Goal: Information Seeking & Learning: Learn about a topic

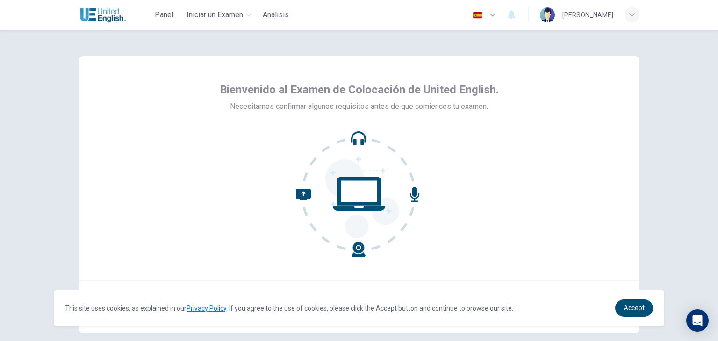
scroll to position [48, 0]
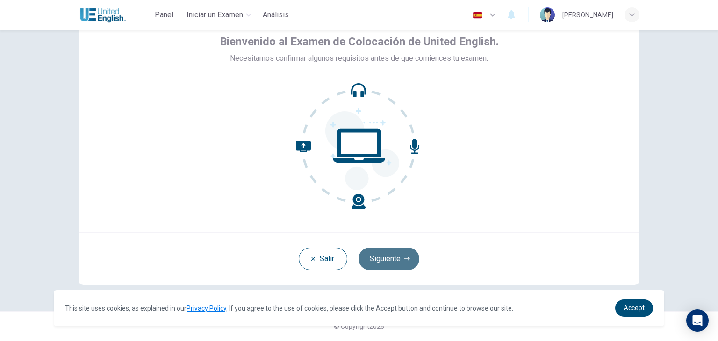
click at [388, 254] on button "Siguiente" at bounding box center [388, 259] width 61 height 22
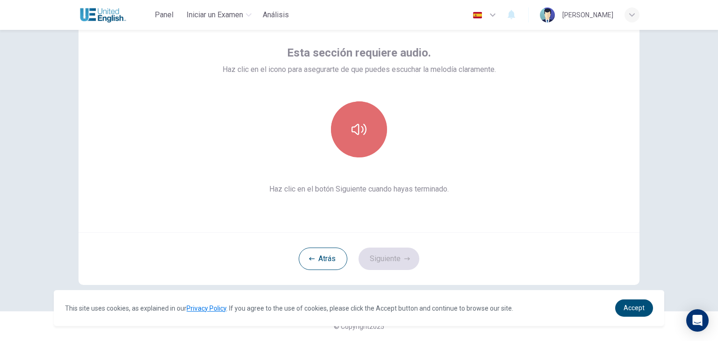
click at [357, 142] on button "button" at bounding box center [359, 129] width 56 height 56
click at [378, 126] on button "button" at bounding box center [359, 129] width 56 height 56
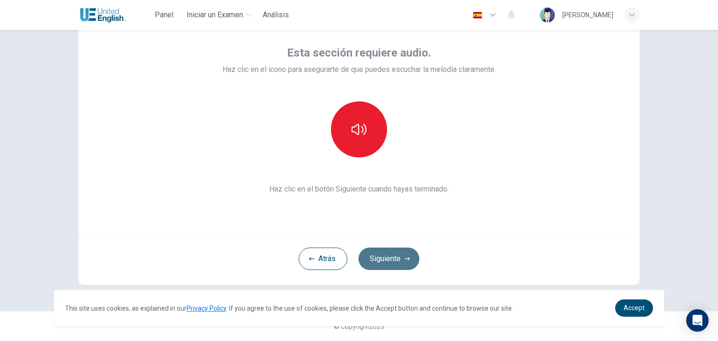
click at [387, 254] on button "Siguiente" at bounding box center [388, 259] width 61 height 22
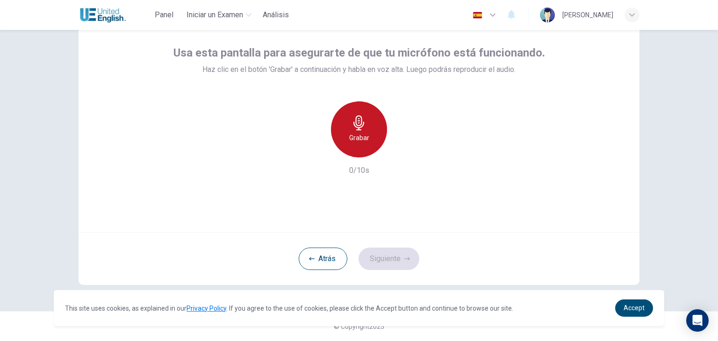
click at [366, 129] on div "Grabar" at bounding box center [359, 129] width 56 height 56
click at [366, 129] on div "Detener" at bounding box center [359, 129] width 56 height 56
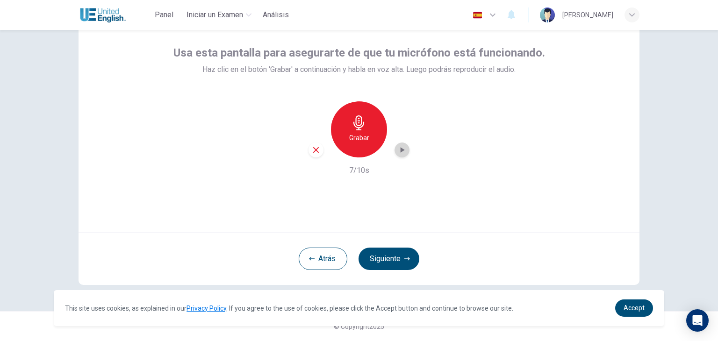
click at [402, 152] on icon "button" at bounding box center [401, 149] width 9 height 9
click at [399, 148] on icon "button" at bounding box center [402, 150] width 7 height 7
click at [387, 257] on button "Siguiente" at bounding box center [388, 259] width 61 height 22
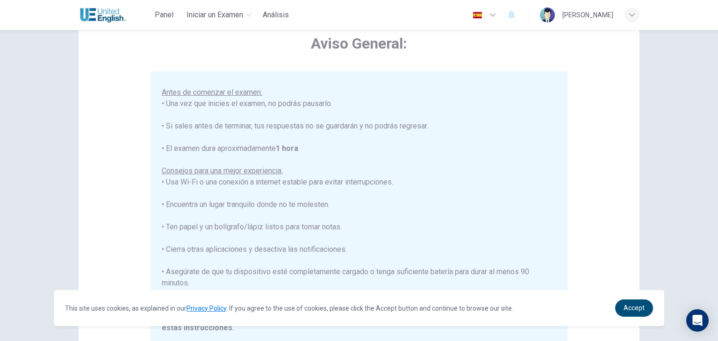
scroll to position [86, 0]
click at [498, 11] on icon "button" at bounding box center [492, 14] width 11 height 11
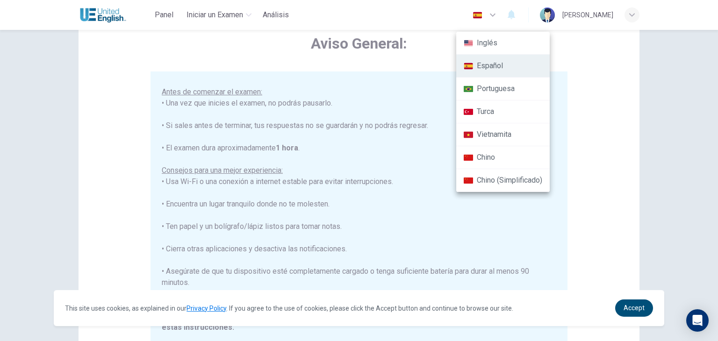
click at [509, 15] on div at bounding box center [359, 170] width 718 height 341
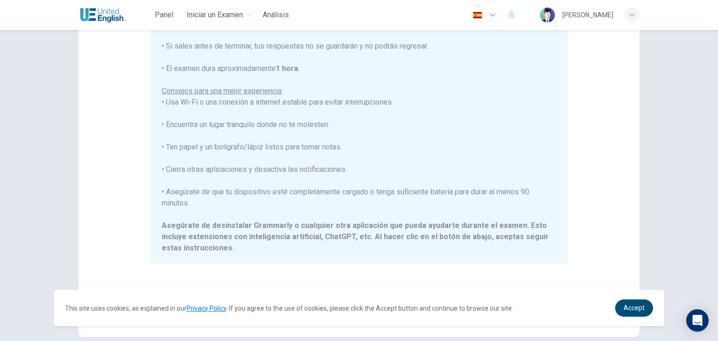
scroll to position [112, 0]
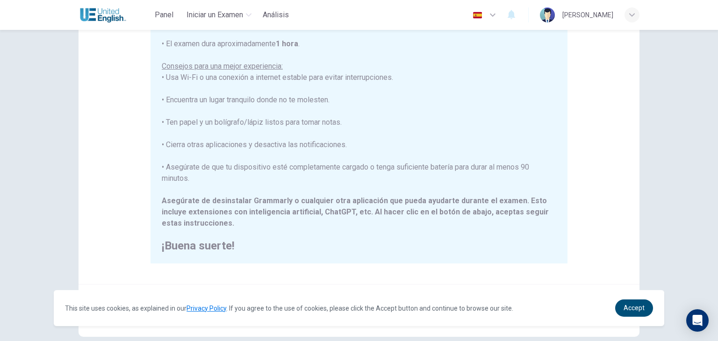
click at [498, 17] on icon "button" at bounding box center [492, 14] width 11 height 11
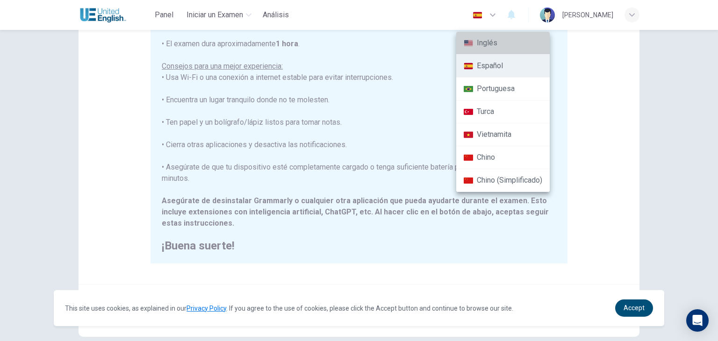
click at [503, 43] on li "Inglés" at bounding box center [502, 43] width 93 height 23
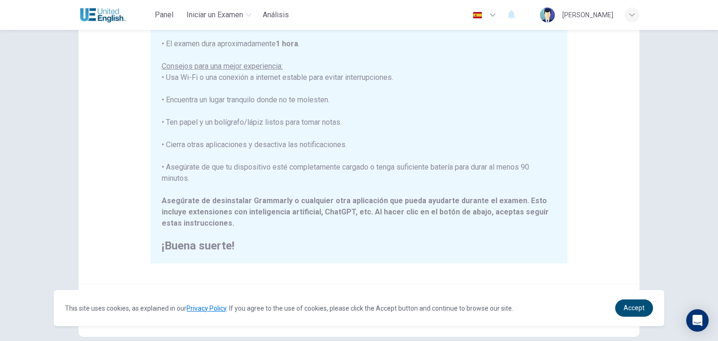
scroll to position [164, 0]
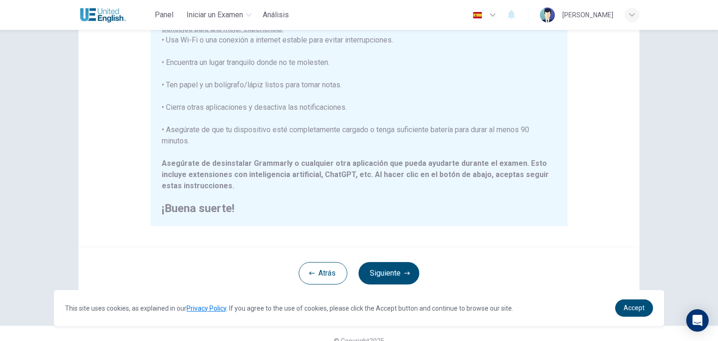
type input "en"
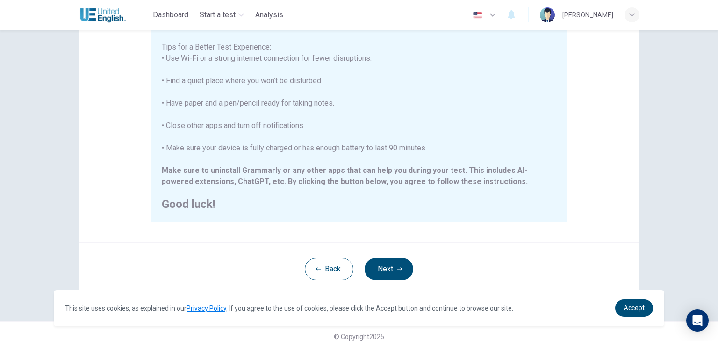
scroll to position [178, 0]
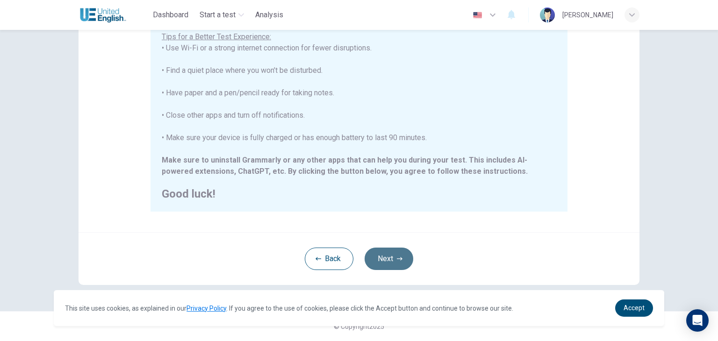
click at [387, 259] on button "Next" at bounding box center [388, 259] width 49 height 22
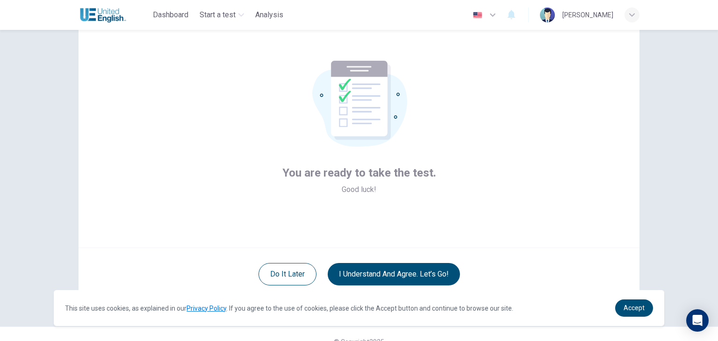
scroll to position [46, 0]
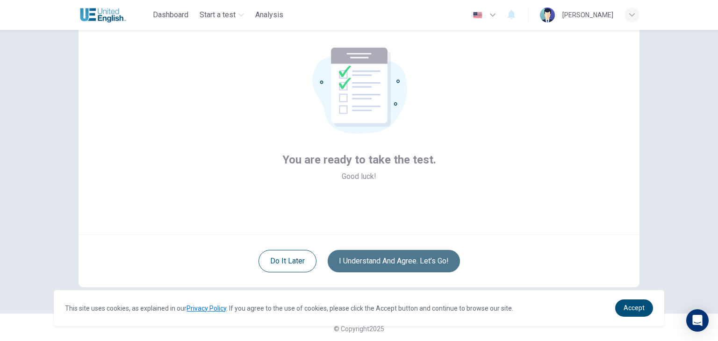
click at [413, 260] on button "I understand and agree. Let’s go!" at bounding box center [394, 261] width 132 height 22
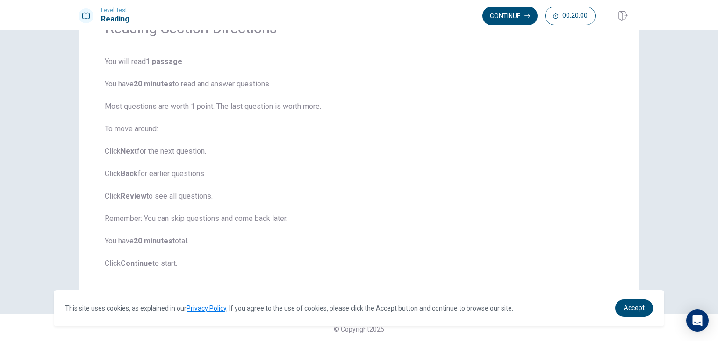
scroll to position [59, 0]
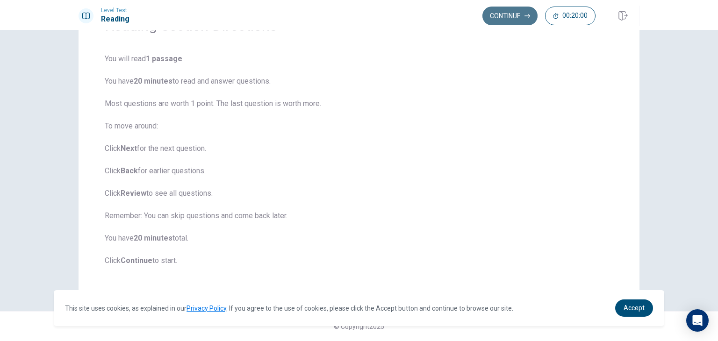
click at [514, 17] on button "Continue" at bounding box center [509, 16] width 55 height 19
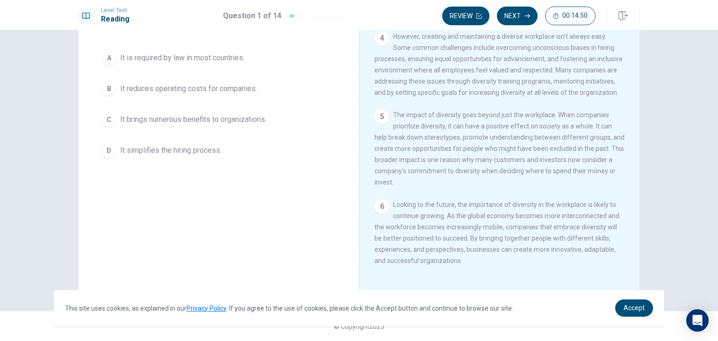
scroll to position [0, 0]
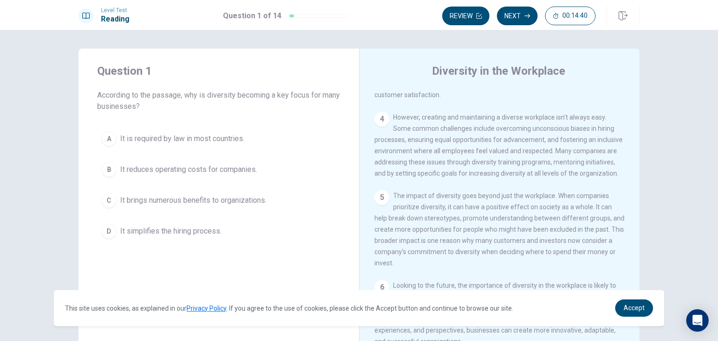
click at [114, 202] on button "C It brings numerous benefits to organizations." at bounding box center [218, 200] width 243 height 23
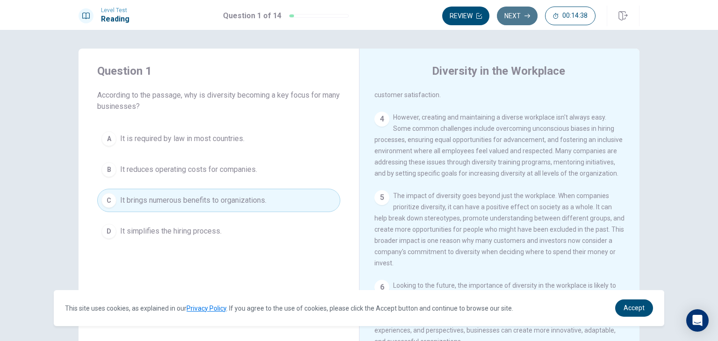
click at [509, 15] on button "Next" at bounding box center [517, 16] width 41 height 19
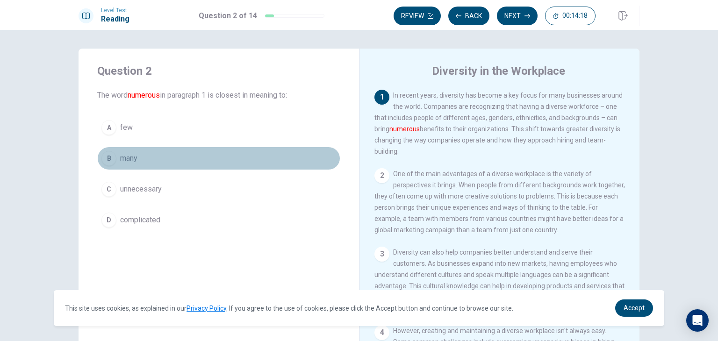
click at [105, 164] on div "B" at bounding box center [108, 158] width 15 height 15
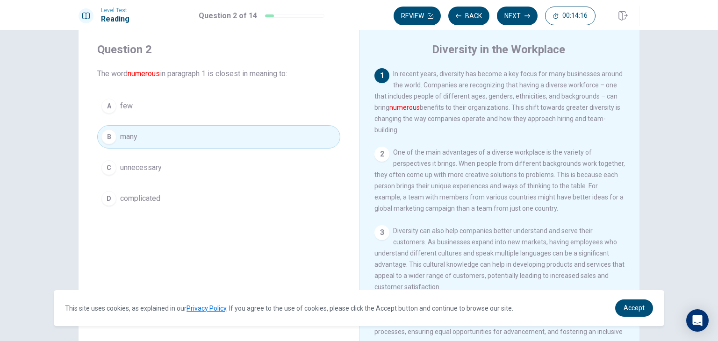
scroll to position [23, 0]
click at [507, 19] on button "Next" at bounding box center [517, 16] width 41 height 19
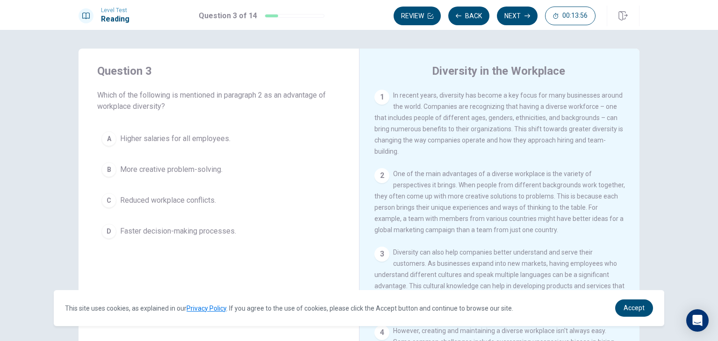
scroll to position [26, 0]
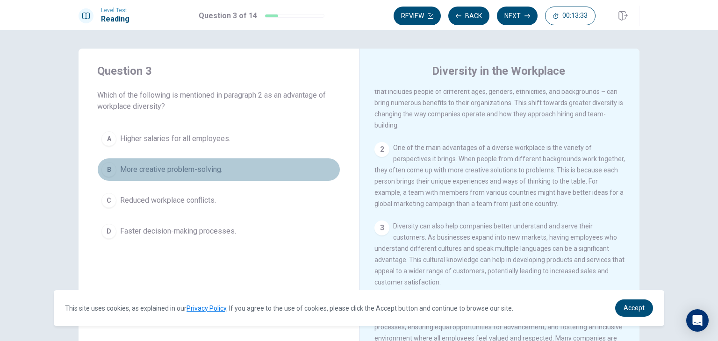
click at [111, 178] on button "B More creative problem-solving." at bounding box center [218, 169] width 243 height 23
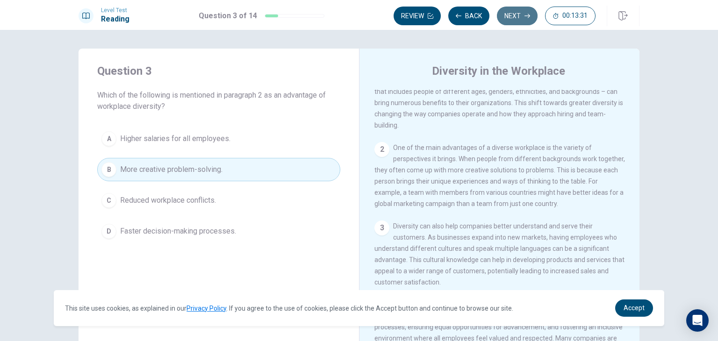
click at [519, 21] on button "Next" at bounding box center [517, 16] width 41 height 19
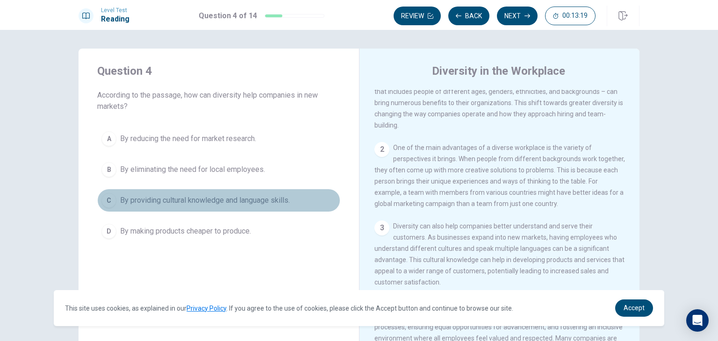
click at [111, 202] on div "C" at bounding box center [108, 200] width 15 height 15
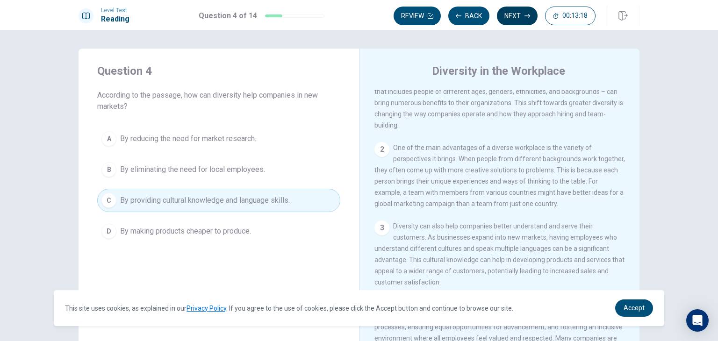
click at [515, 12] on button "Next" at bounding box center [517, 16] width 41 height 19
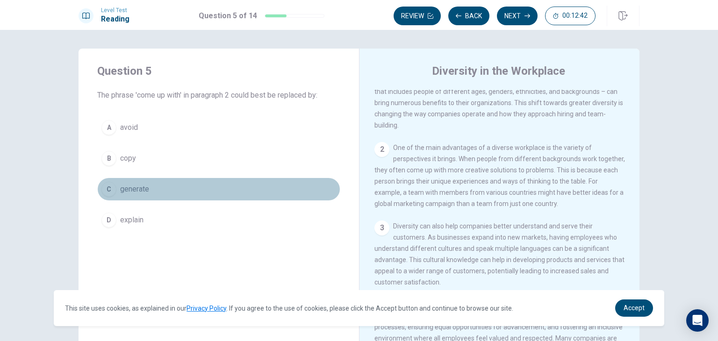
click at [107, 194] on div "C" at bounding box center [108, 189] width 15 height 15
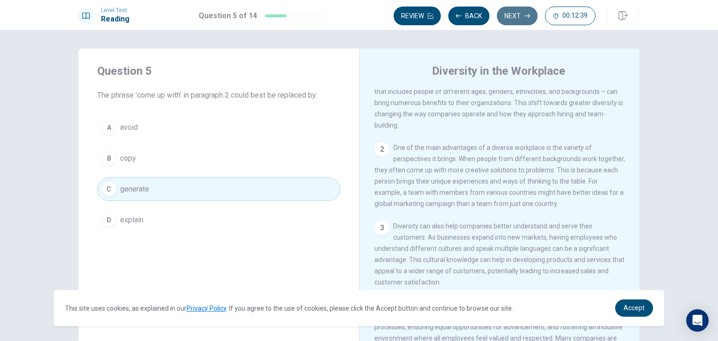
click at [512, 19] on button "Next" at bounding box center [517, 16] width 41 height 19
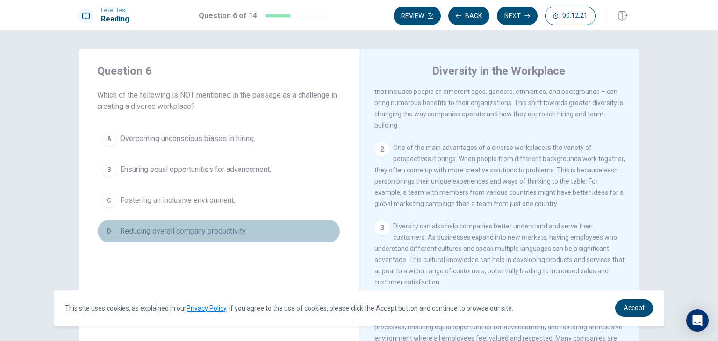
click at [107, 232] on div "D" at bounding box center [108, 231] width 15 height 15
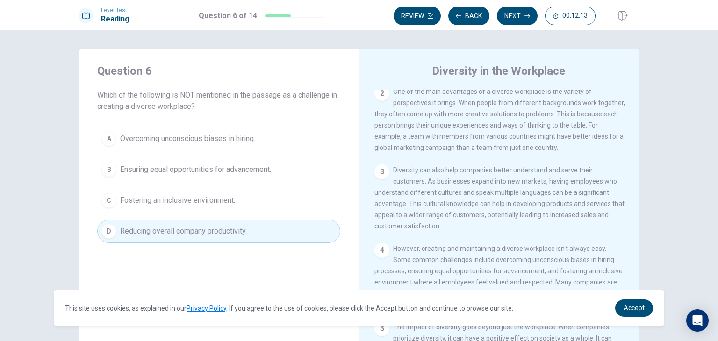
scroll to position [85, 0]
click at [512, 15] on button "Next" at bounding box center [517, 16] width 41 height 19
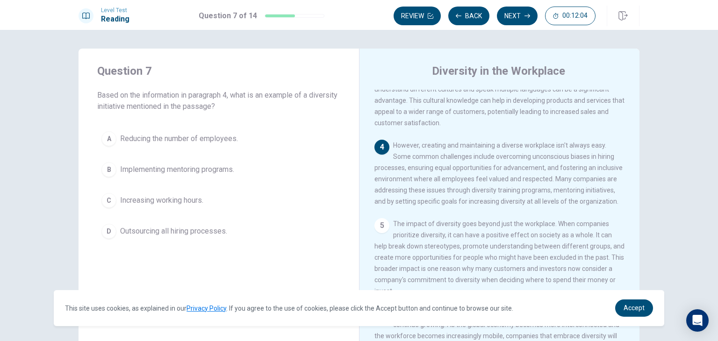
scroll to position [188, 0]
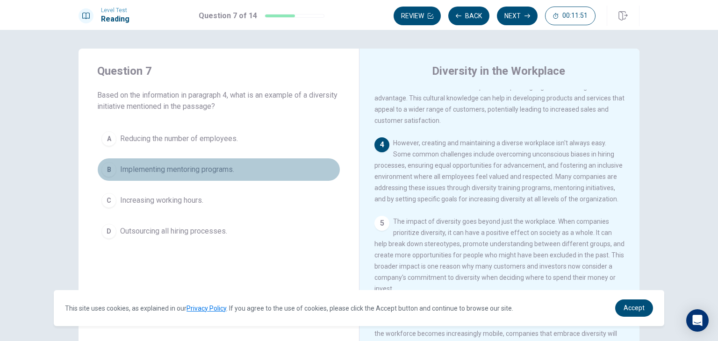
click at [107, 169] on div "B" at bounding box center [108, 169] width 15 height 15
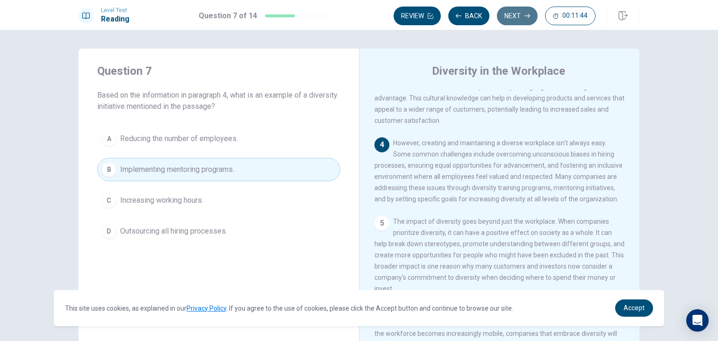
click at [518, 19] on button "Next" at bounding box center [517, 16] width 41 height 19
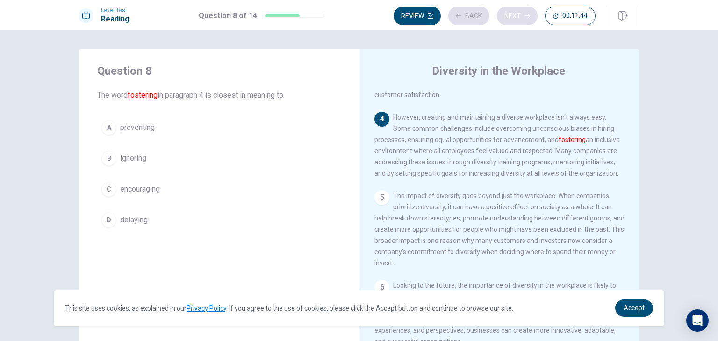
scroll to position [227, 0]
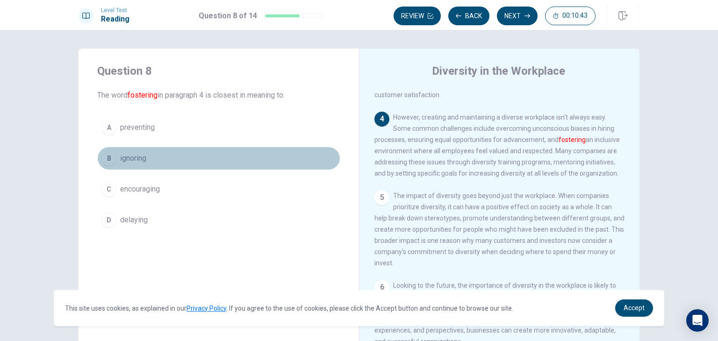
click at [106, 158] on div "B" at bounding box center [108, 158] width 15 height 15
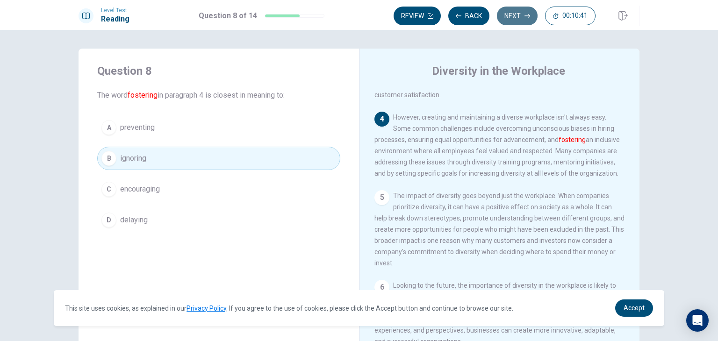
click at [528, 18] on icon "button" at bounding box center [527, 16] width 6 height 6
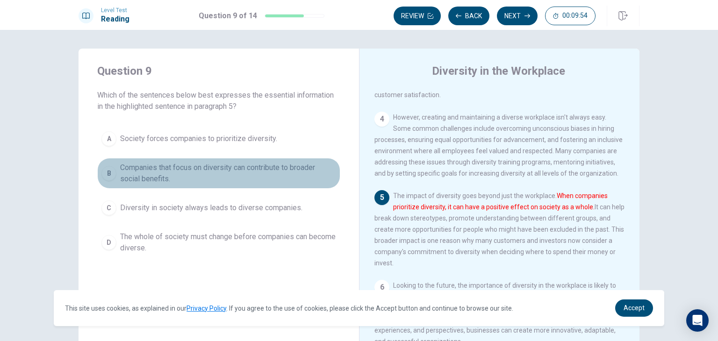
click at [127, 172] on span "Companies that focus on diversity can contribute to broader social benefits." at bounding box center [228, 173] width 216 height 22
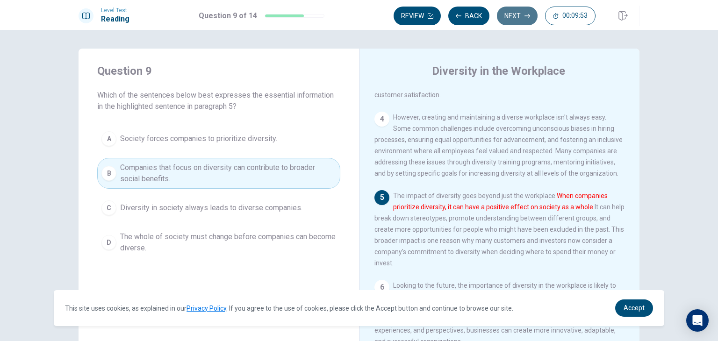
click at [511, 17] on button "Next" at bounding box center [517, 16] width 41 height 19
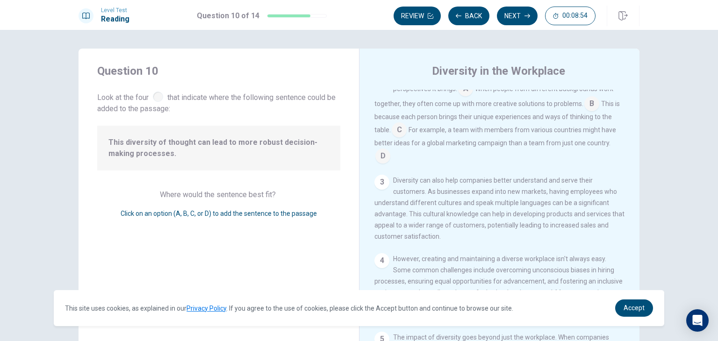
scroll to position [97, 0]
click at [585, 106] on input at bounding box center [591, 105] width 15 height 15
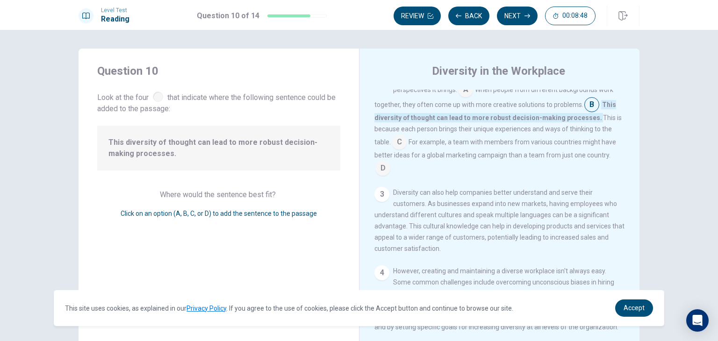
click at [378, 169] on input at bounding box center [382, 169] width 15 height 15
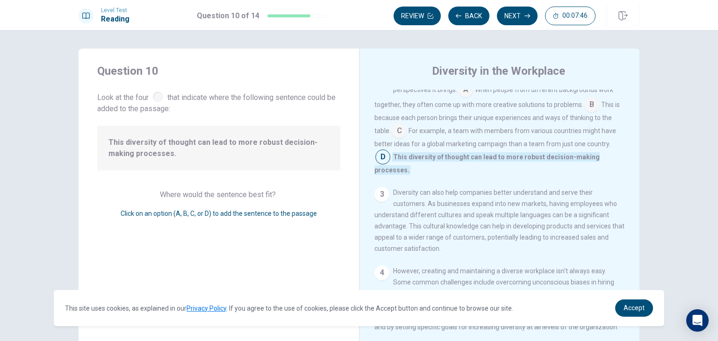
click at [589, 107] on input at bounding box center [591, 105] width 15 height 15
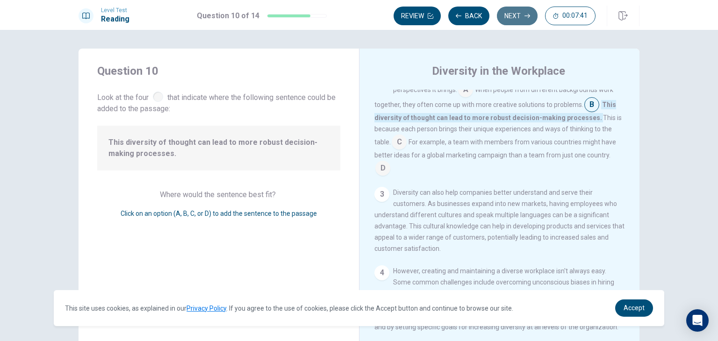
click at [516, 14] on button "Next" at bounding box center [517, 16] width 41 height 19
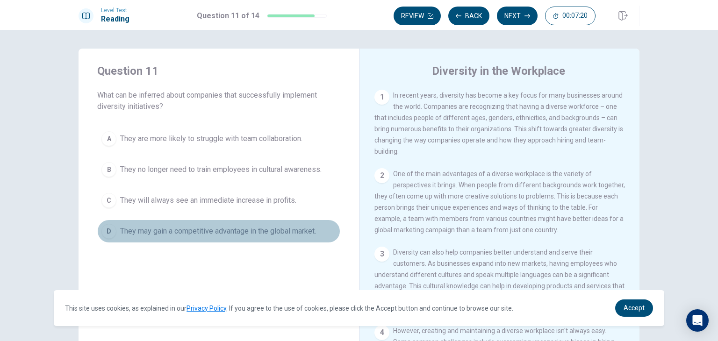
click at [150, 229] on span "They may gain a competitive advantage in the global market." at bounding box center [218, 231] width 196 height 11
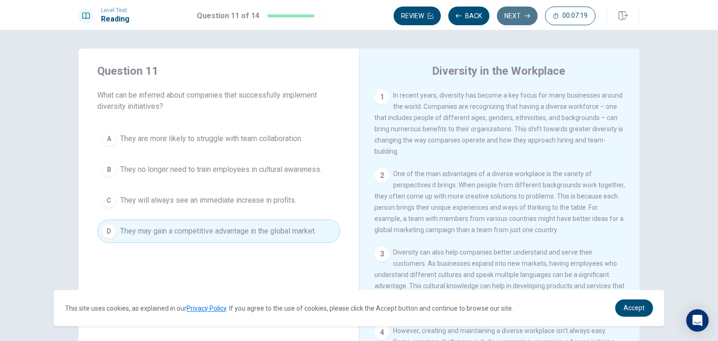
click at [514, 12] on button "Next" at bounding box center [517, 16] width 41 height 19
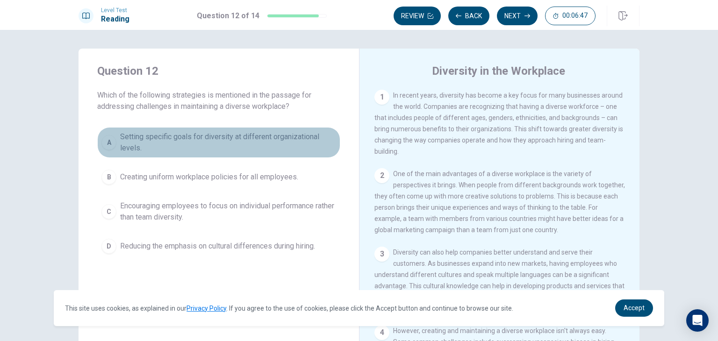
click at [139, 136] on span "Setting specific goals for diversity at different organizational levels." at bounding box center [228, 142] width 216 height 22
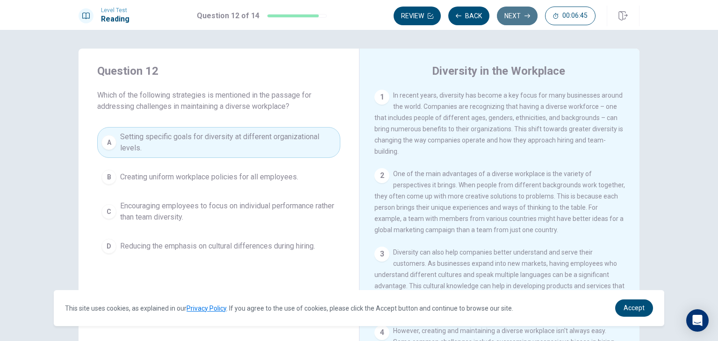
click at [518, 17] on button "Next" at bounding box center [517, 16] width 41 height 19
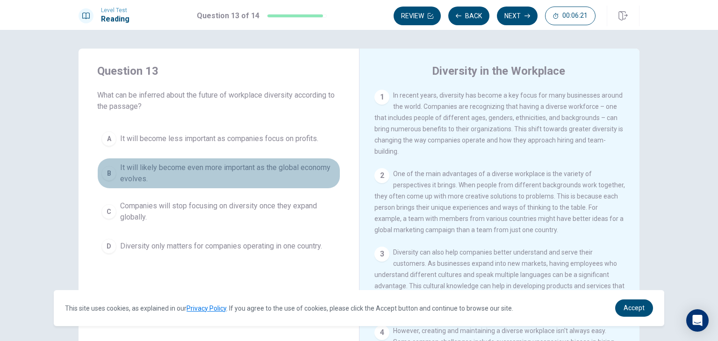
click at [108, 169] on div "B" at bounding box center [108, 173] width 15 height 15
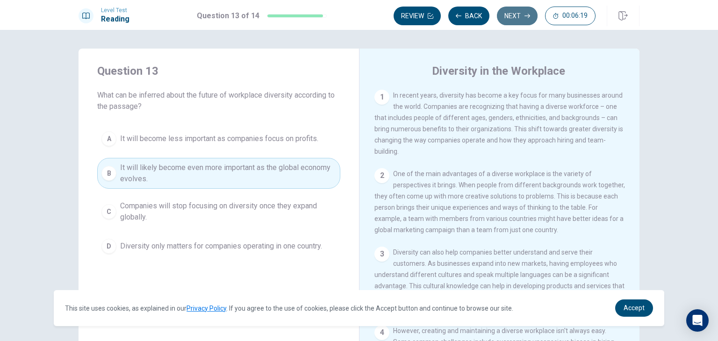
click at [528, 14] on icon "button" at bounding box center [527, 16] width 6 height 4
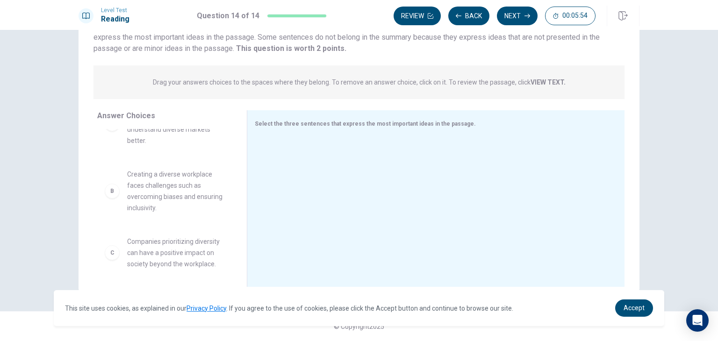
scroll to position [0, 0]
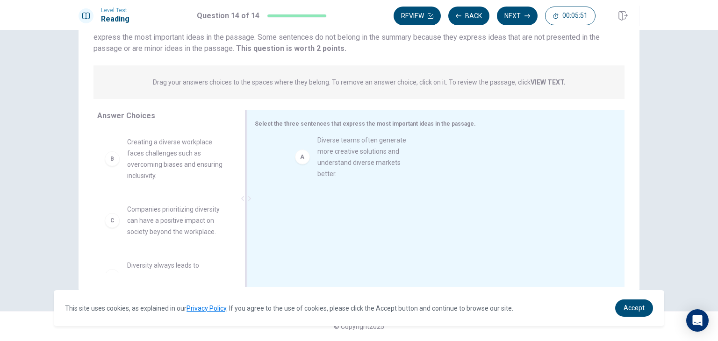
drag, startPoint x: 188, startPoint y: 162, endPoint x: 383, endPoint y: 161, distance: 195.3
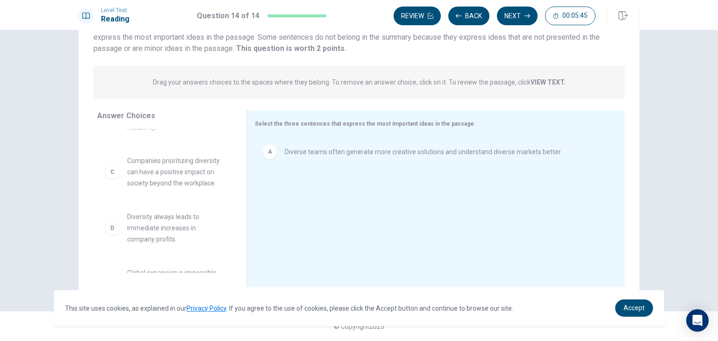
scroll to position [51, 0]
drag, startPoint x: 191, startPoint y: 185, endPoint x: 196, endPoint y: 185, distance: 5.6
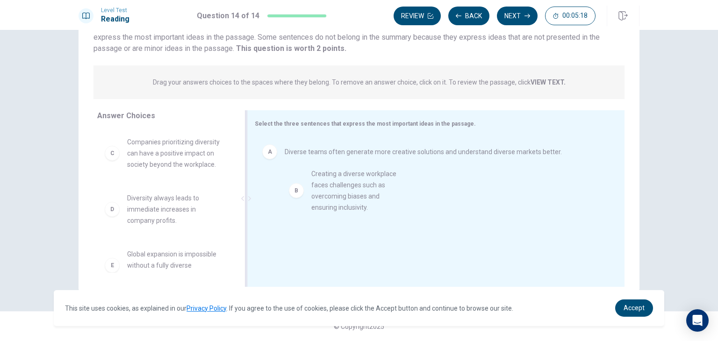
drag, startPoint x: 180, startPoint y: 150, endPoint x: 370, endPoint y: 184, distance: 192.7
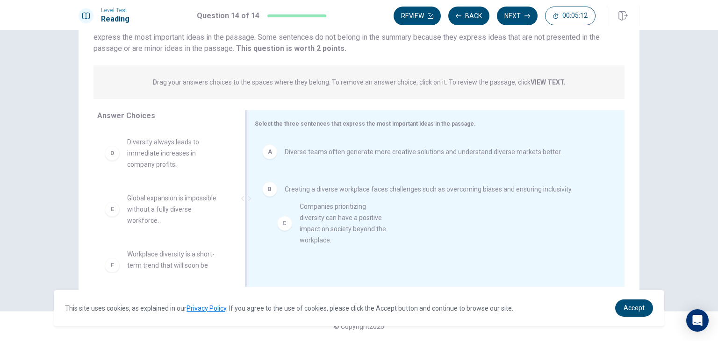
drag, startPoint x: 161, startPoint y: 165, endPoint x: 339, endPoint y: 236, distance: 191.9
drag, startPoint x: 236, startPoint y: 195, endPoint x: 234, endPoint y: 157, distance: 38.4
click at [234, 157] on div "D Diversity always leads to immediate increases in company profits. E Global ex…" at bounding box center [168, 201] width 142 height 144
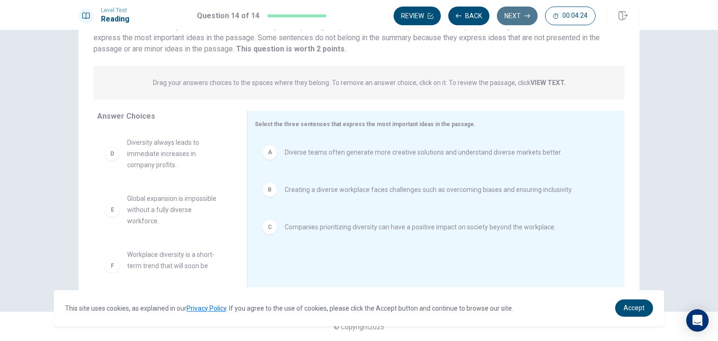
click at [521, 21] on button "Next" at bounding box center [517, 16] width 41 height 19
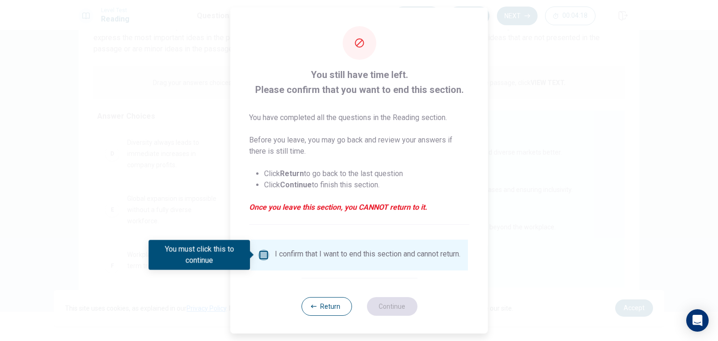
click at [265, 254] on input "You must click this to continue" at bounding box center [263, 255] width 11 height 11
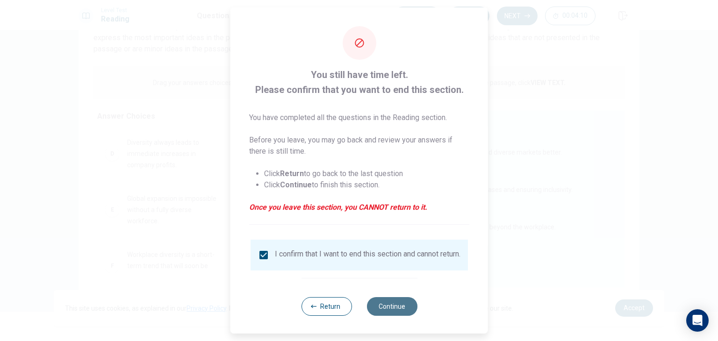
click at [385, 307] on button "Continue" at bounding box center [391, 306] width 50 height 19
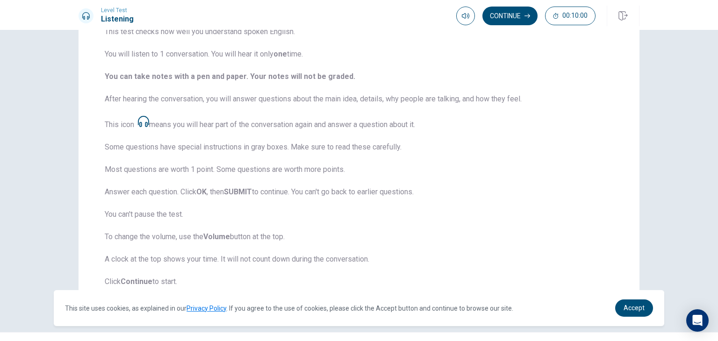
scroll to position [107, 0]
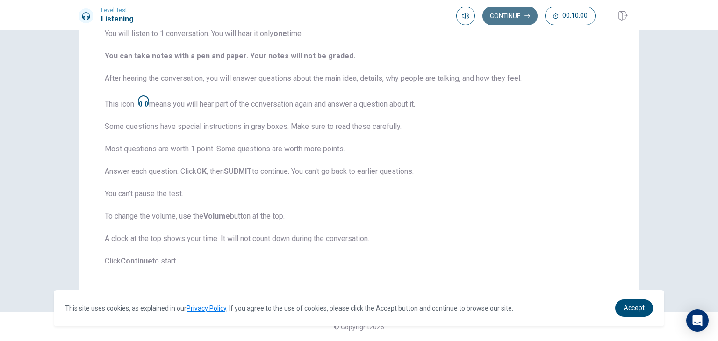
click at [523, 20] on button "Continue" at bounding box center [509, 16] width 55 height 19
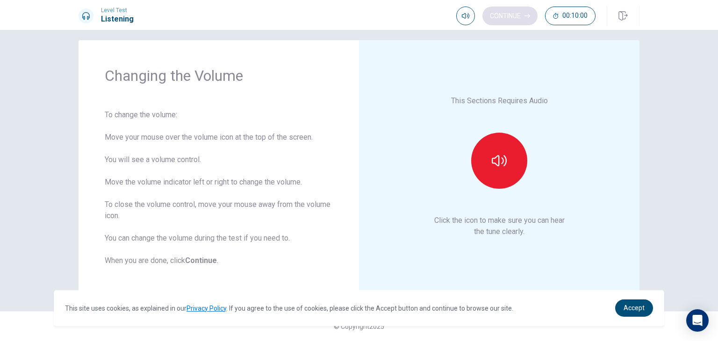
scroll to position [8, 0]
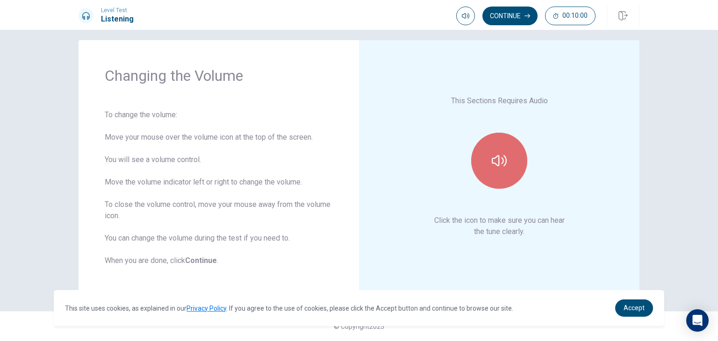
click at [493, 174] on button "button" at bounding box center [499, 161] width 56 height 56
click at [503, 157] on icon "button" at bounding box center [499, 160] width 15 height 15
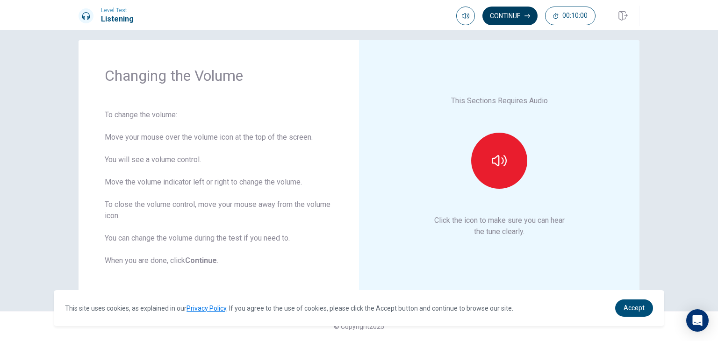
click at [515, 16] on button "Continue" at bounding box center [509, 16] width 55 height 19
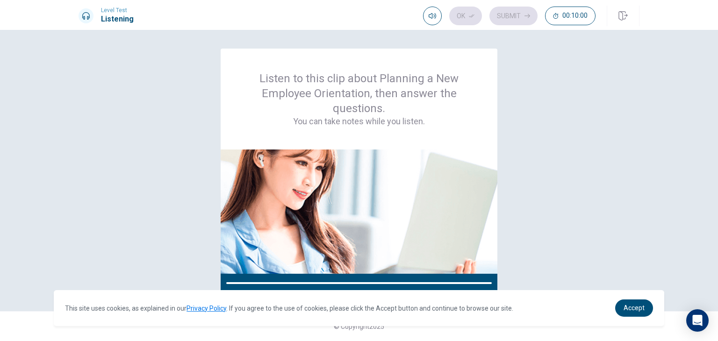
scroll to position [0, 0]
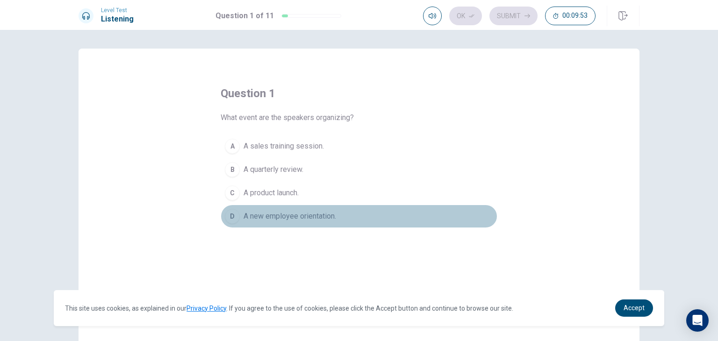
click at [230, 218] on div "D" at bounding box center [232, 216] width 15 height 15
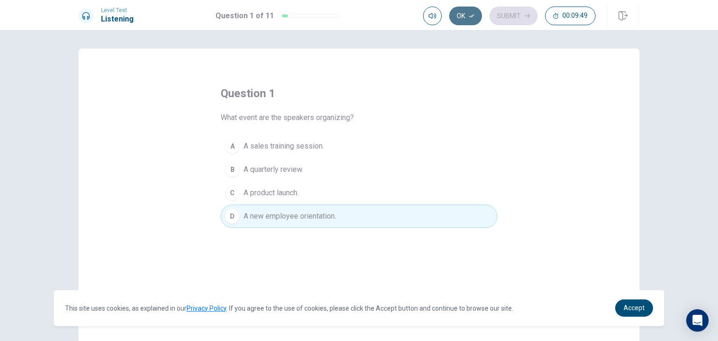
click at [462, 17] on button "Ok" at bounding box center [465, 16] width 33 height 19
click at [508, 18] on button "Submit" at bounding box center [513, 16] width 48 height 19
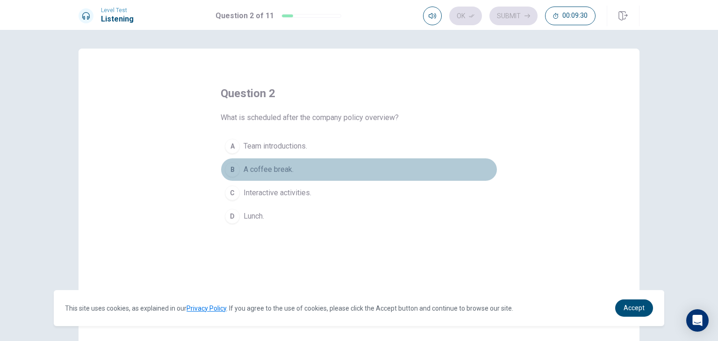
click at [233, 173] on div "B" at bounding box center [232, 169] width 15 height 15
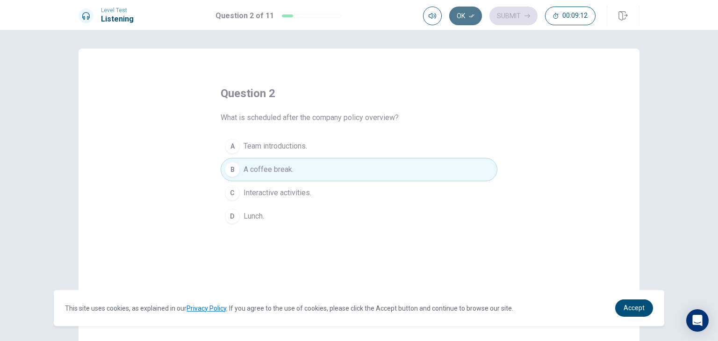
click at [464, 21] on button "Ok" at bounding box center [465, 16] width 33 height 19
click at [508, 18] on button "Submit" at bounding box center [513, 16] width 48 height 19
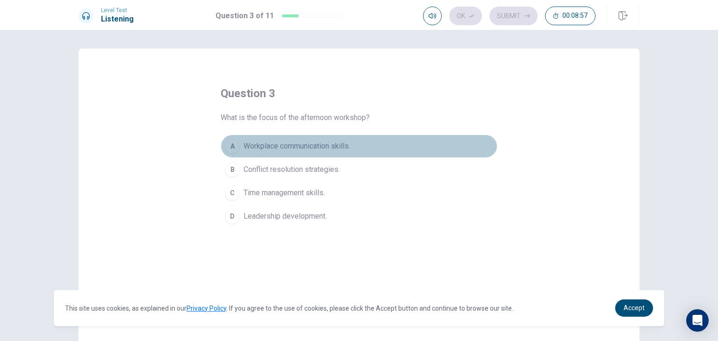
click at [264, 148] on span "Workplace communication skills." at bounding box center [296, 146] width 107 height 11
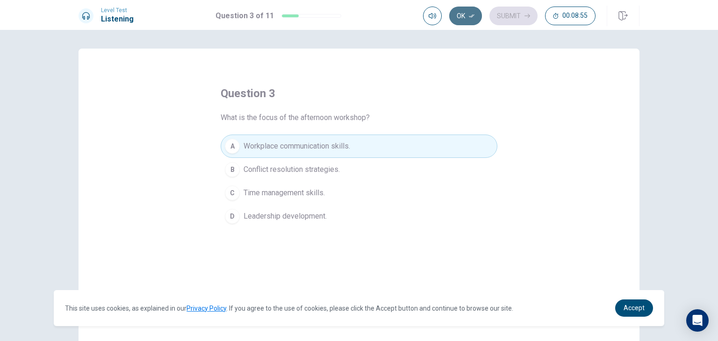
click at [457, 19] on button "Ok" at bounding box center [465, 16] width 33 height 19
click at [509, 21] on button "Submit" at bounding box center [513, 16] width 48 height 19
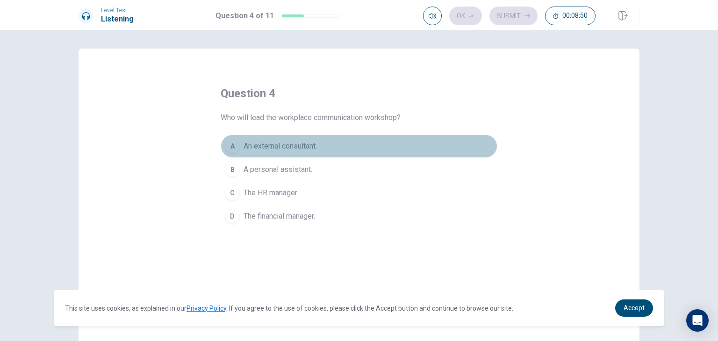
click at [300, 144] on span "An external consultant." at bounding box center [279, 146] width 73 height 11
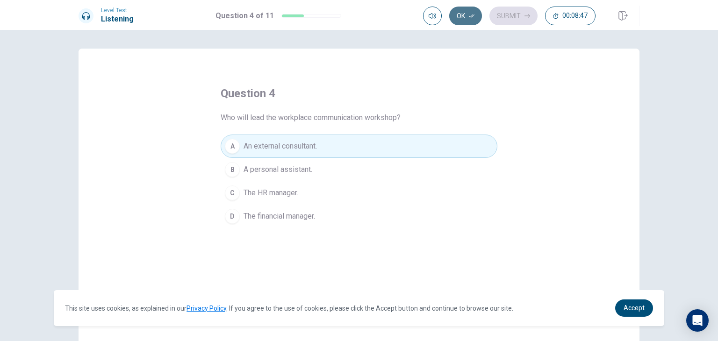
click at [466, 18] on button "Ok" at bounding box center [465, 16] width 33 height 19
click at [507, 17] on button "Submit" at bounding box center [513, 16] width 48 height 19
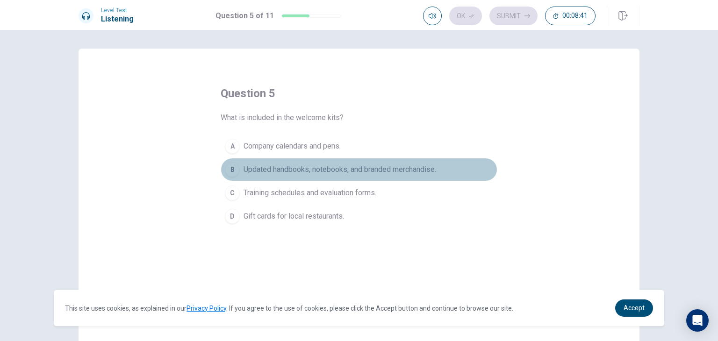
click at [259, 166] on span "Updated handbooks, notebooks, and branded merchandise." at bounding box center [339, 169] width 193 height 11
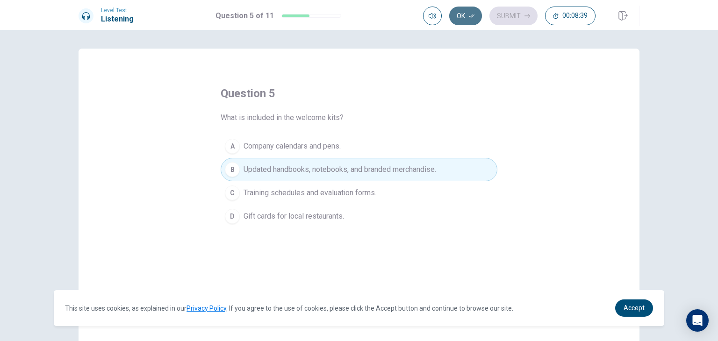
click at [458, 19] on button "Ok" at bounding box center [465, 16] width 33 height 19
click at [525, 18] on icon "button" at bounding box center [527, 16] width 6 height 6
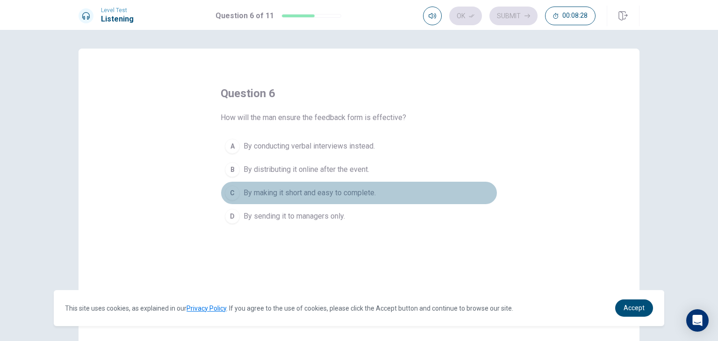
click at [234, 189] on div "C" at bounding box center [232, 193] width 15 height 15
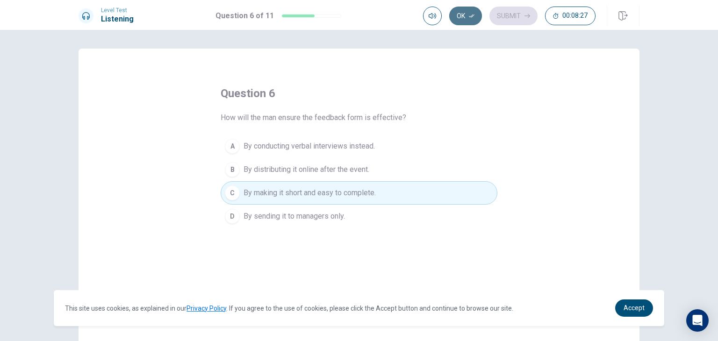
click at [463, 12] on button "Ok" at bounding box center [465, 16] width 33 height 19
click at [520, 17] on button "Submit" at bounding box center [513, 16] width 48 height 19
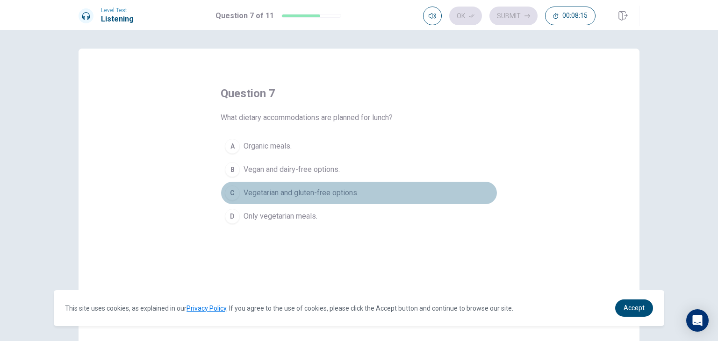
click at [287, 195] on span "Vegetarian and gluten-free options." at bounding box center [300, 192] width 115 height 11
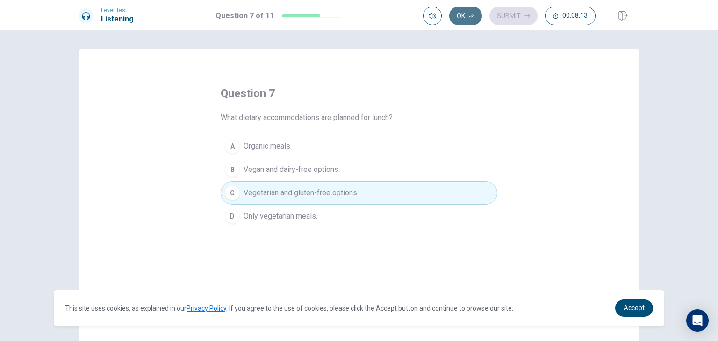
click at [470, 19] on button "Ok" at bounding box center [465, 16] width 33 height 19
click at [500, 10] on button "Submit" at bounding box center [513, 16] width 48 height 19
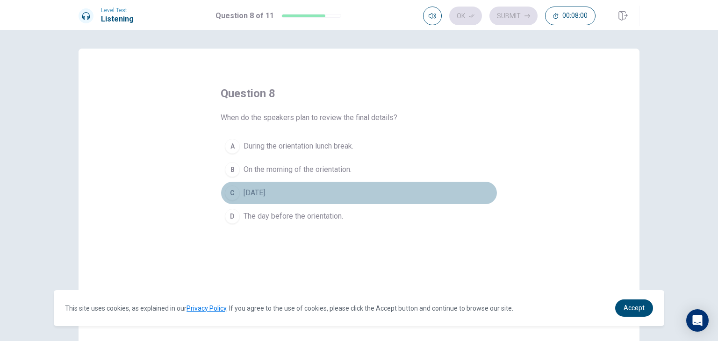
click at [266, 189] on span "[DATE]." at bounding box center [254, 192] width 23 height 11
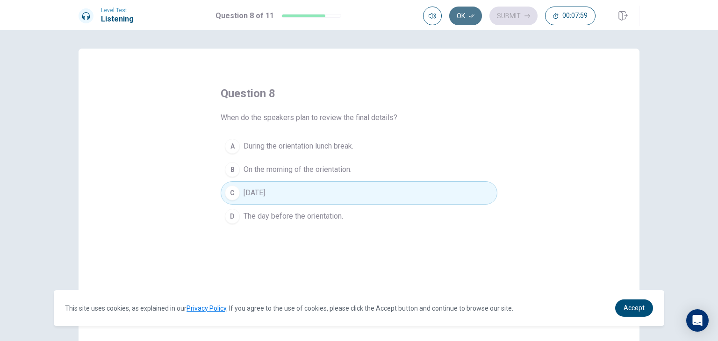
click at [469, 17] on icon "button" at bounding box center [472, 16] width 6 height 6
click at [493, 17] on button "Submit" at bounding box center [513, 16] width 48 height 19
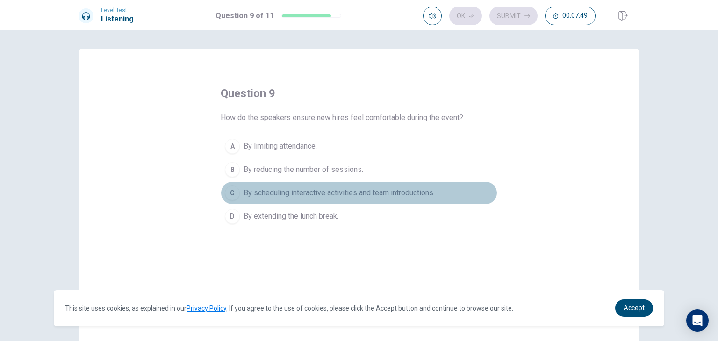
click at [336, 191] on span "By scheduling interactive activities and team introductions." at bounding box center [338, 192] width 191 height 11
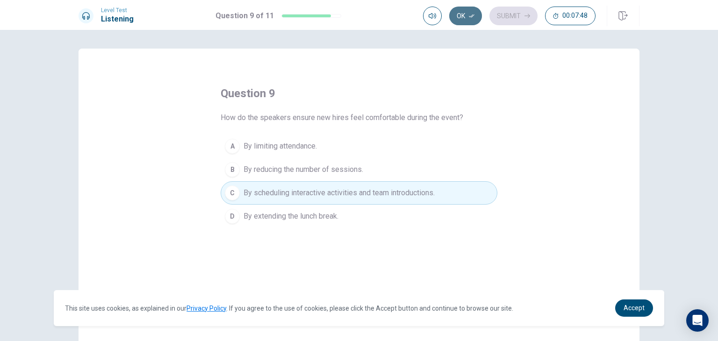
click at [467, 13] on button "Ok" at bounding box center [465, 16] width 33 height 19
click at [508, 14] on button "Submit" at bounding box center [513, 16] width 48 height 19
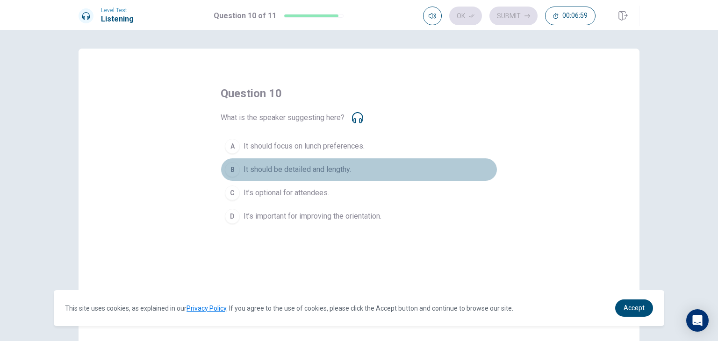
click at [291, 171] on span "It should be detailed and lengthy." at bounding box center [296, 169] width 107 height 11
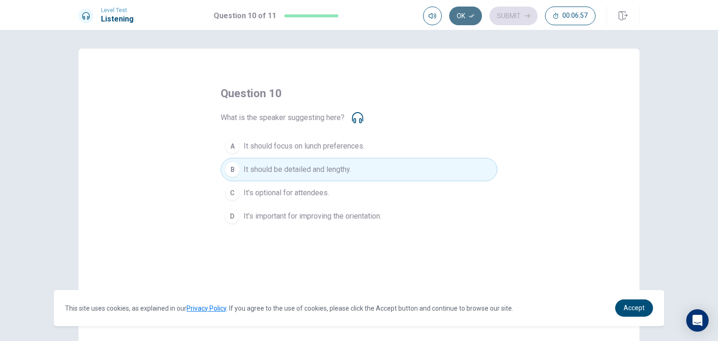
click at [458, 23] on button "Ok" at bounding box center [465, 16] width 33 height 19
click at [514, 19] on button "Submit" at bounding box center [513, 16] width 48 height 19
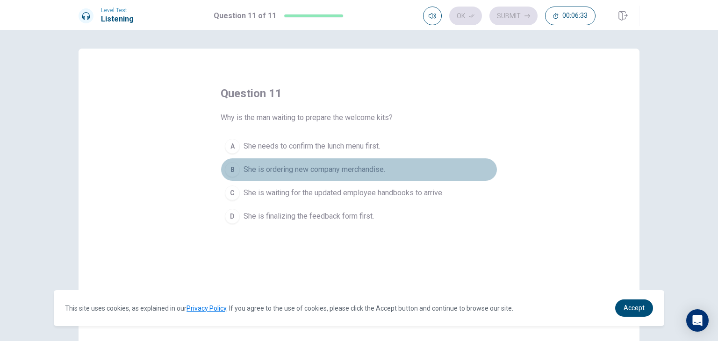
click at [282, 173] on span "She is ordering new company merchandise." at bounding box center [314, 169] width 142 height 11
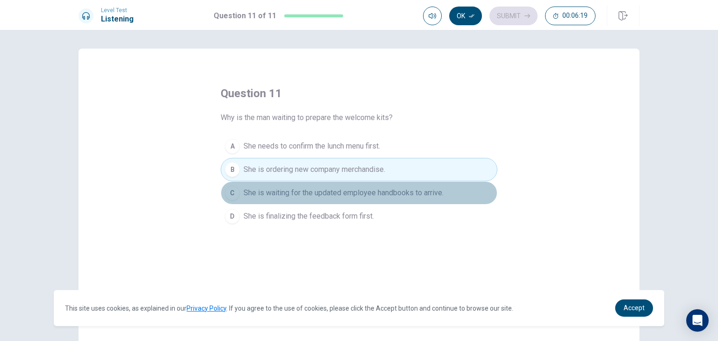
click at [420, 190] on span "She is waiting for the updated employee handbooks to arrive." at bounding box center [343, 192] width 200 height 11
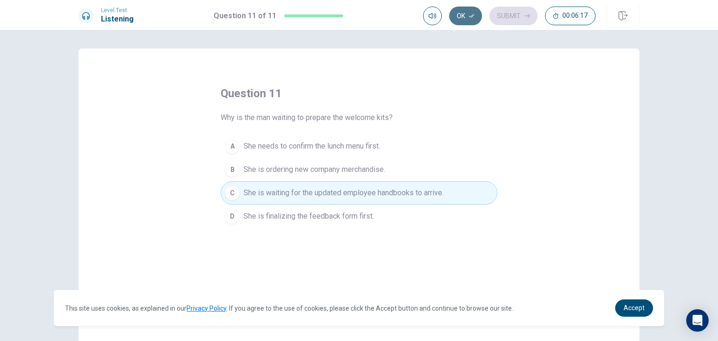
click at [469, 9] on button "Ok" at bounding box center [465, 16] width 33 height 19
click at [504, 10] on button "Submit" at bounding box center [513, 16] width 48 height 19
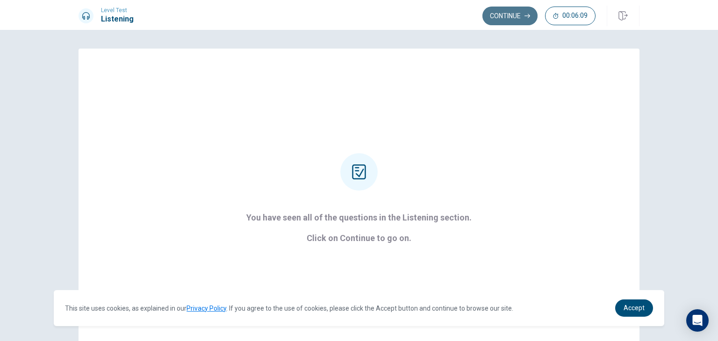
click at [502, 14] on button "Continue" at bounding box center [509, 16] width 55 height 19
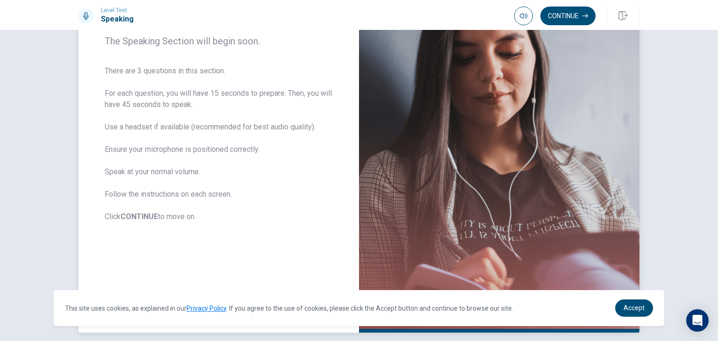
scroll to position [123, 0]
click at [563, 22] on button "Continue" at bounding box center [567, 16] width 55 height 19
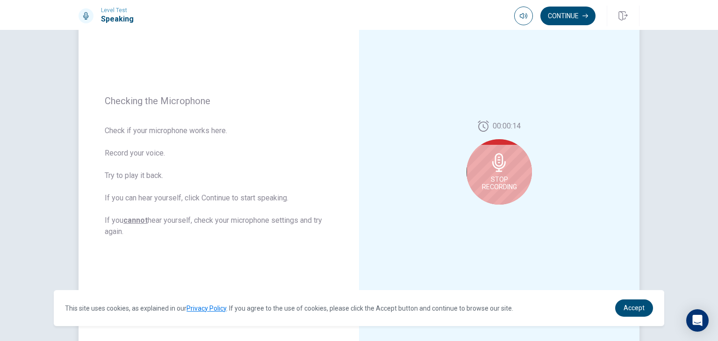
scroll to position [84, 0]
click at [494, 182] on span "Stop Recording" at bounding box center [499, 185] width 35 height 15
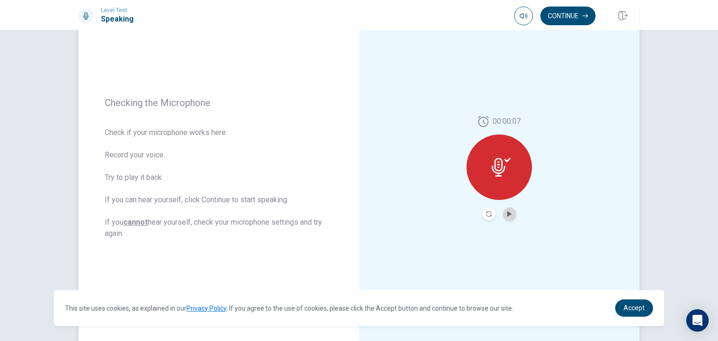
click at [503, 211] on button "Play Audio" at bounding box center [509, 213] width 13 height 13
click at [557, 26] on div "Level Test Speaking Continue" at bounding box center [359, 15] width 718 height 30
click at [561, 21] on button "Continue" at bounding box center [567, 16] width 55 height 19
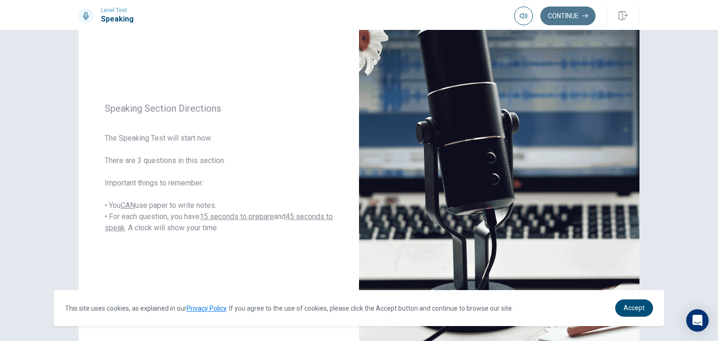
click at [565, 18] on button "Continue" at bounding box center [567, 16] width 55 height 19
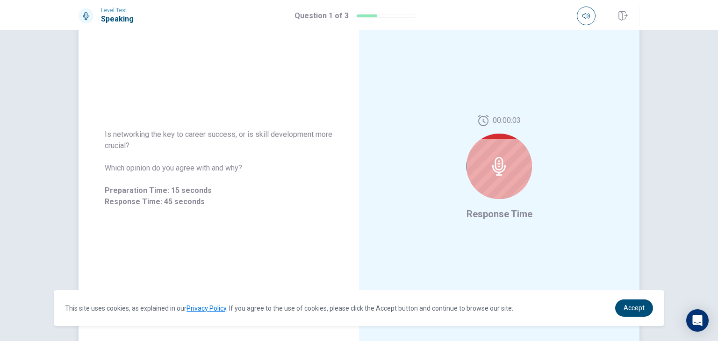
click at [497, 152] on div at bounding box center [498, 166] width 65 height 65
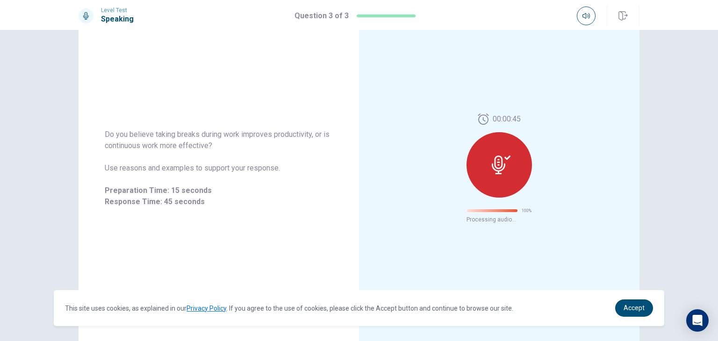
scroll to position [0, 0]
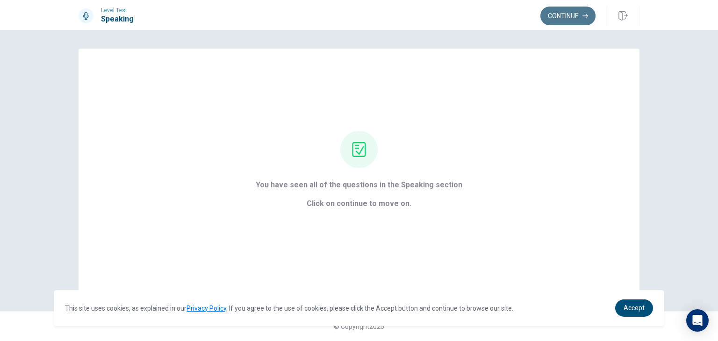
click at [553, 14] on button "Continue" at bounding box center [567, 16] width 55 height 19
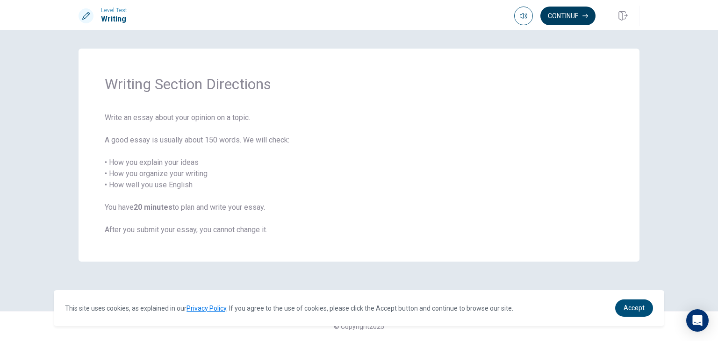
click at [563, 17] on button "Continue" at bounding box center [567, 16] width 55 height 19
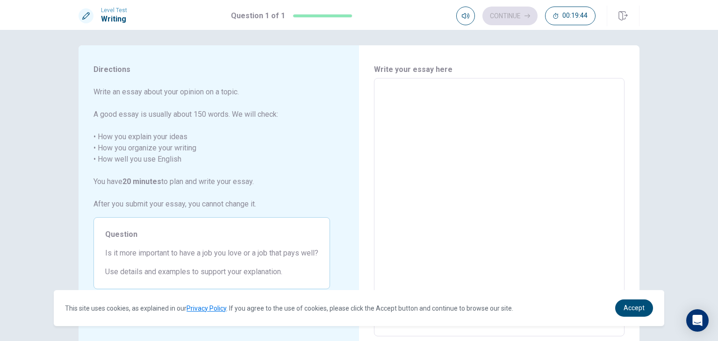
scroll to position [3, 0]
click at [422, 113] on textarea at bounding box center [498, 207] width 237 height 243
type textarea "t"
type textarea "x"
type textarea "th"
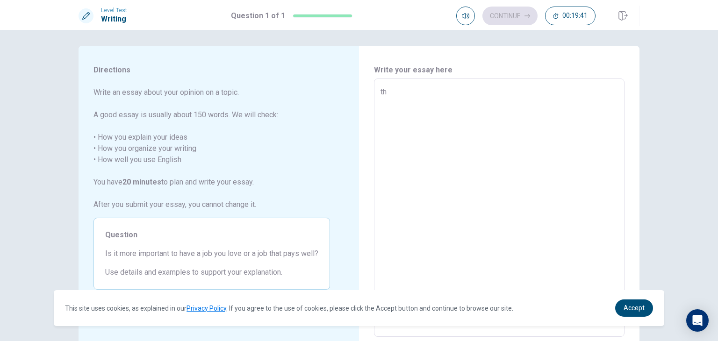
type textarea "x"
type textarea "the"
type textarea "x"
type textarea "the"
type textarea "x"
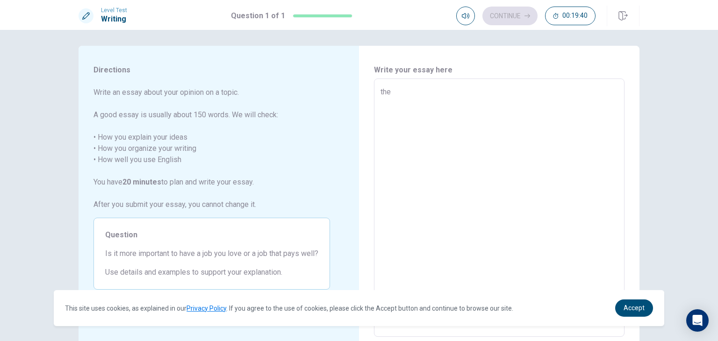
type textarea "the q"
type textarea "x"
type textarea "the qu"
type textarea "x"
type textarea "the que"
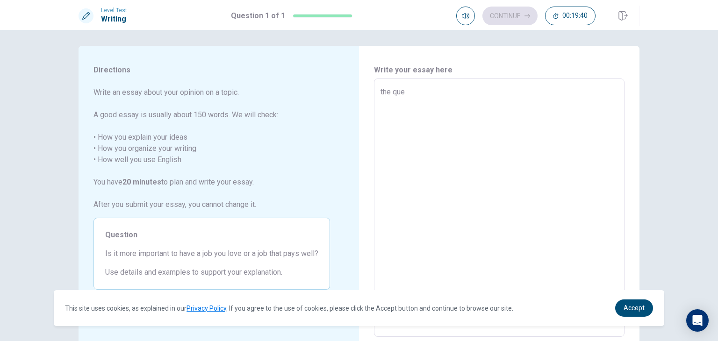
type textarea "x"
type textarea "the ques"
type textarea "x"
type textarea "the quest"
type textarea "x"
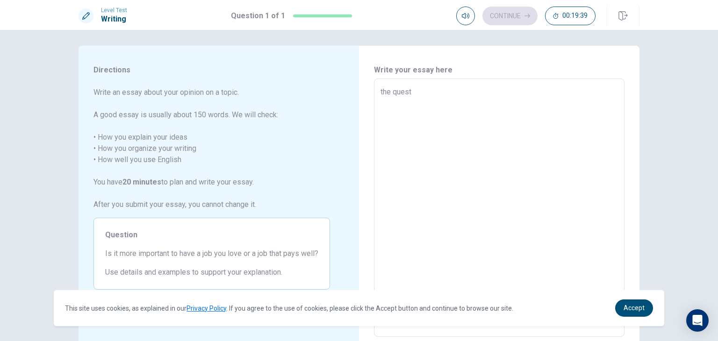
type textarea "the questi"
type textarea "x"
type textarea "the questio"
type textarea "x"
type textarea "the question"
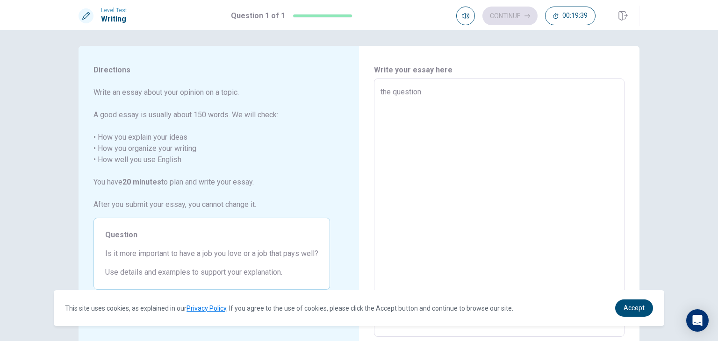
type textarea "x"
type textarea "the question"
type textarea "x"
type textarea "the question o"
type textarea "x"
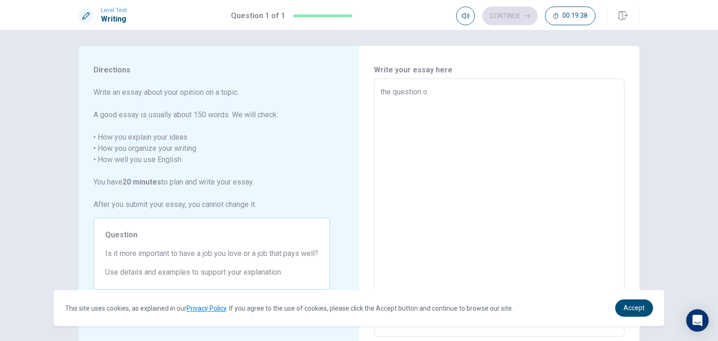
type textarea "the question of"
type textarea "x"
type textarea "the question of"
type textarea "x"
type textarea "the question of i"
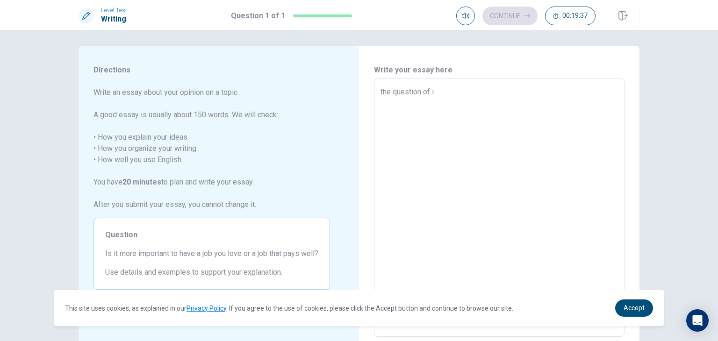
type textarea "x"
type textarea "the question of"
type textarea "x"
type textarea "the question of m"
type textarea "x"
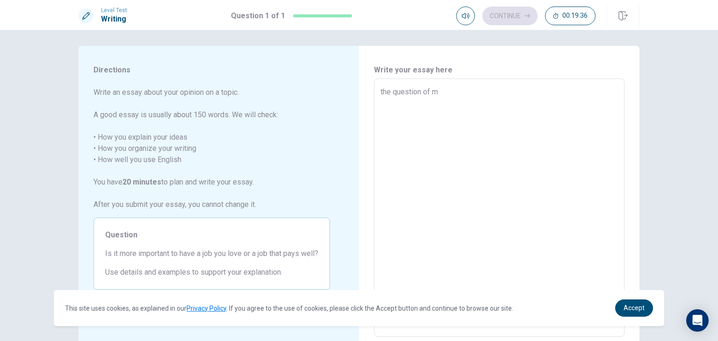
type textarea "the question of mi"
type textarea "x"
type textarea "the question of mil"
type textarea "x"
type textarea "the question of mill"
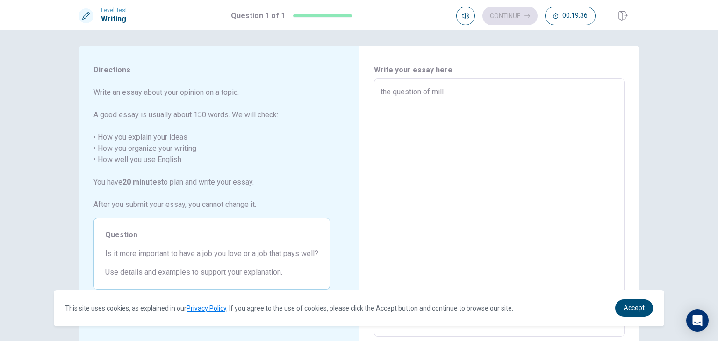
type textarea "x"
type textarea "the question of [PERSON_NAME]"
type textarea "x"
type textarea "the question of [PERSON_NAME]"
type textarea "x"
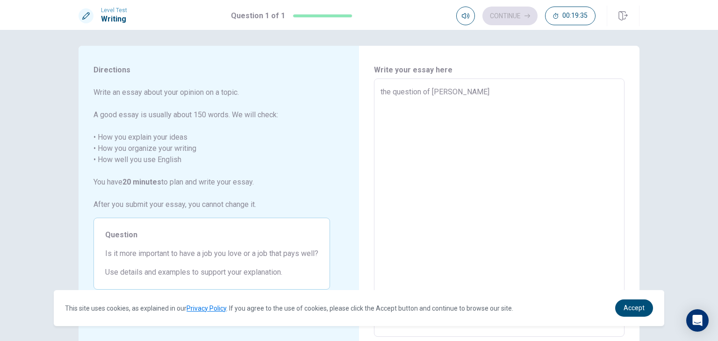
type textarea "the question of million"
type textarea "x"
type textarea "the question of million,"
type textarea "x"
type textarea "the question of million,"
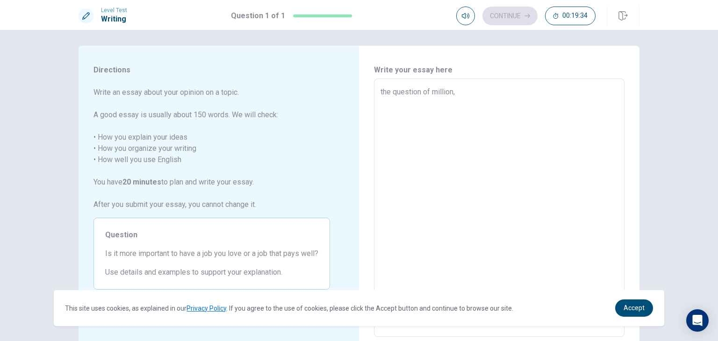
type textarea "x"
type textarea "the question of million, i"
type textarea "x"
type textarea "the question of million, i"
type textarea "x"
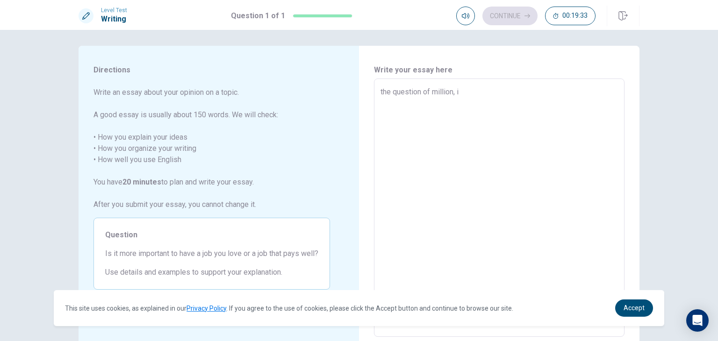
type textarea "the question of million, i t"
type textarea "x"
type textarea "the question of million, i th"
type textarea "x"
type textarea "the question of million, i thi"
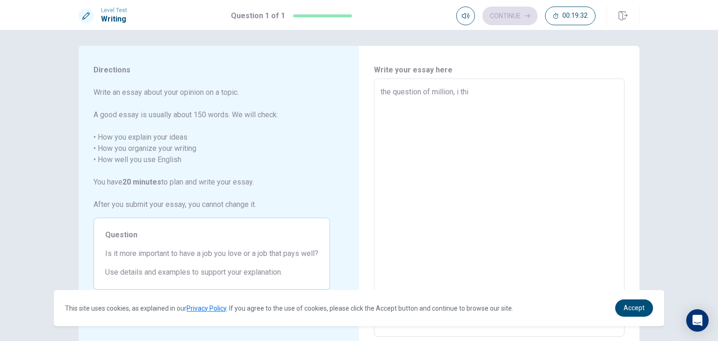
type textarea "x"
type textarea "the question of million, i thin"
type textarea "x"
type textarea "the question of million, i think"
type textarea "x"
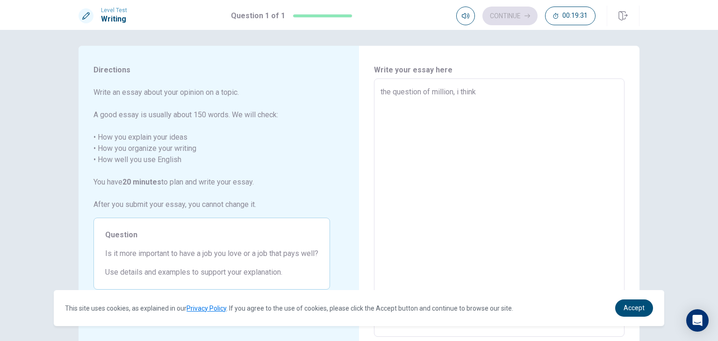
type textarea "the question of million, i think"
type textarea "x"
type textarea "the question of million, i think t"
type textarea "x"
type textarea "the question of million, i think th"
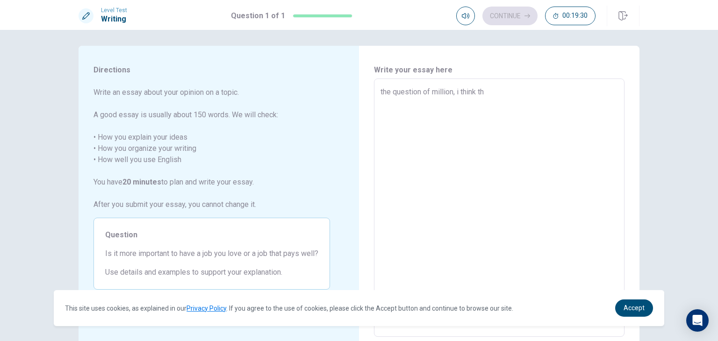
type textarea "x"
type textarea "the question of million, i think tha"
type textarea "x"
type textarea "the question of million, i think that"
type textarea "x"
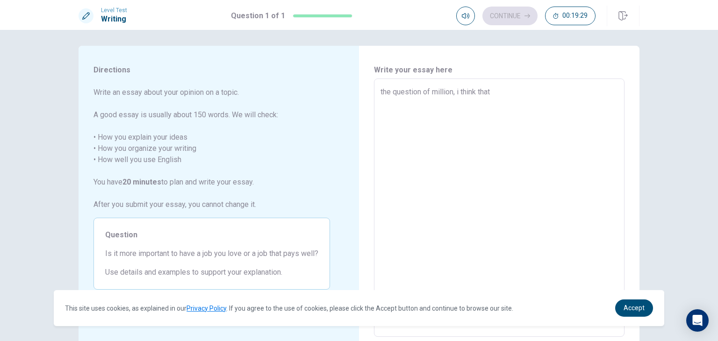
type textarea "the question of million, i think that"
type textarea "x"
type textarea "the question of million, i think that i"
type textarea "x"
type textarea "the question of million, i think that is"
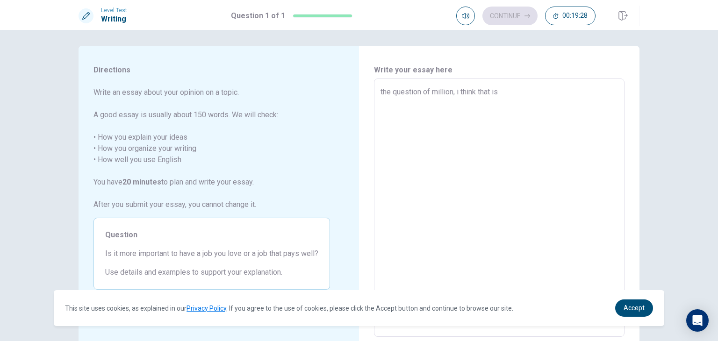
type textarea "x"
type textarea "the question of million, i think that is"
type textarea "x"
type textarea "the question of million, i think that is m"
type textarea "x"
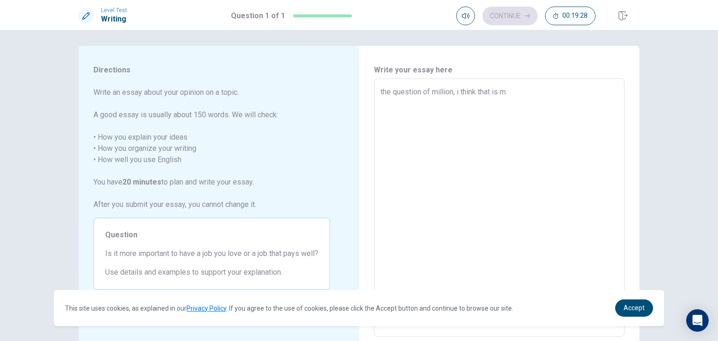
type textarea "the question of million, i think that is mu"
type textarea "x"
type textarea "the question of million, i think that is muc"
type textarea "x"
type textarea "the question of million, i think that is much"
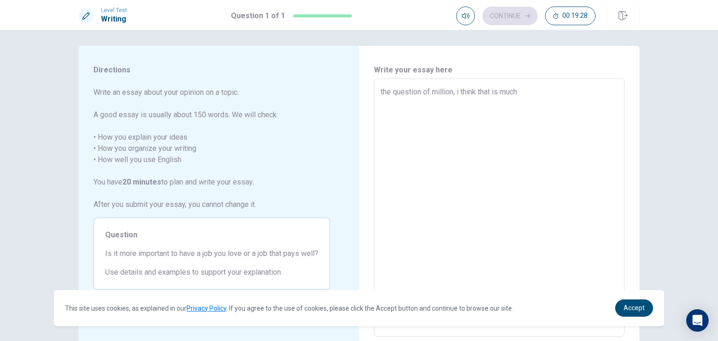
type textarea "x"
type textarea "the question of million, i think that is much"
type textarea "x"
type textarea "the question of million, i think that is much b"
type textarea "x"
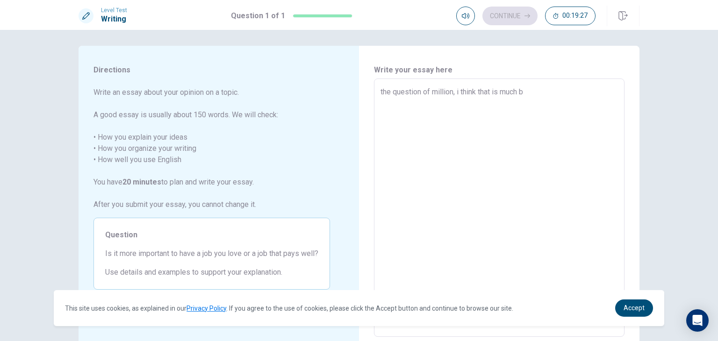
type textarea "the question of million, i think that is much be"
type textarea "x"
type textarea "the question of million, i think that is much bet"
type textarea "x"
type textarea "the question of million, i think that is much bett"
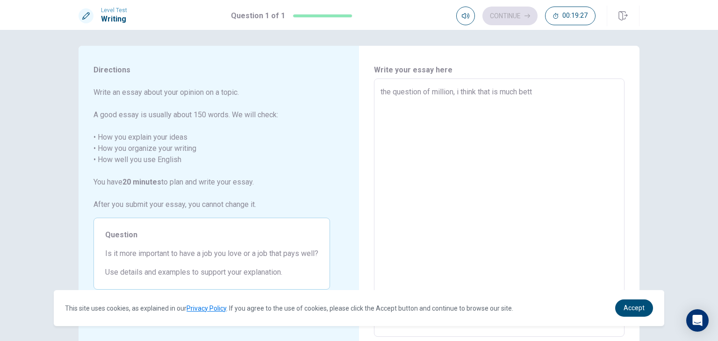
type textarea "x"
type textarea "the question of million, i think that is much [PERSON_NAME]"
type textarea "x"
type textarea "the question of million, i think that is much better"
type textarea "x"
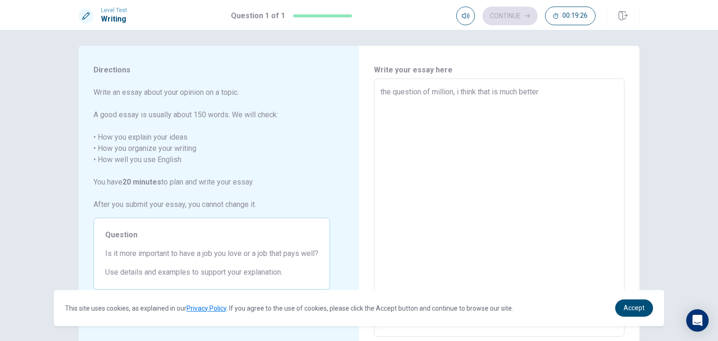
type textarea "the question of million, i think that is much better"
type textarea "x"
type textarea "the question of million, i think that is much better h"
type textarea "x"
type textarea "the question of million, i think that is much better ha"
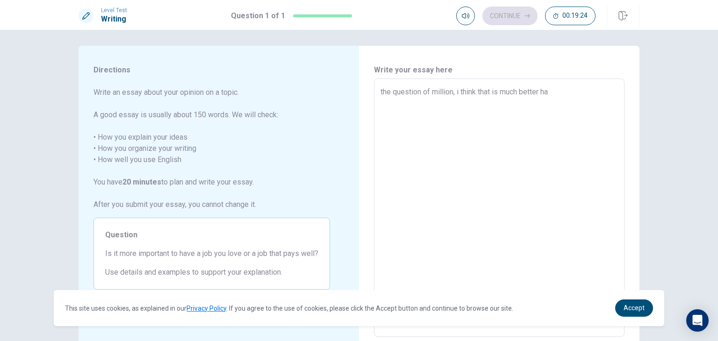
type textarea "x"
type textarea "the question of million, i think that is much better hav"
type textarea "x"
type textarea "the question of million, i think that is much better ha"
type textarea "x"
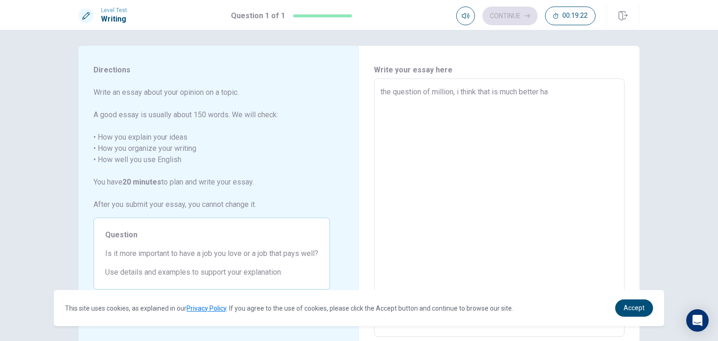
type textarea "the question of million, i think that is much better had"
type textarea "x"
type textarea "the question of million, i think that is much better had"
type textarea "x"
type textarea "the question of million, i think that is much better had a"
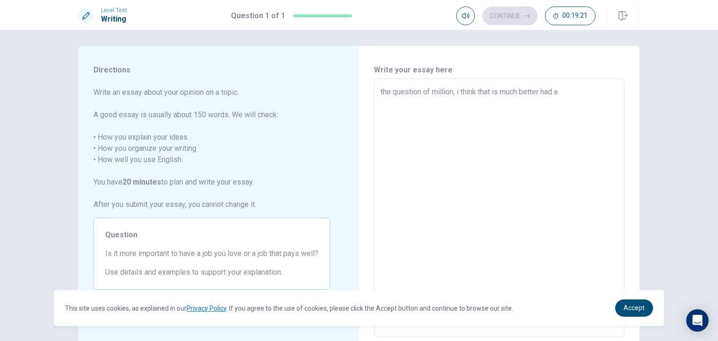
type textarea "x"
type textarea "the question of million, i think that is much better had a"
type textarea "x"
type textarea "the question of million, i think that is much better had a j"
type textarea "x"
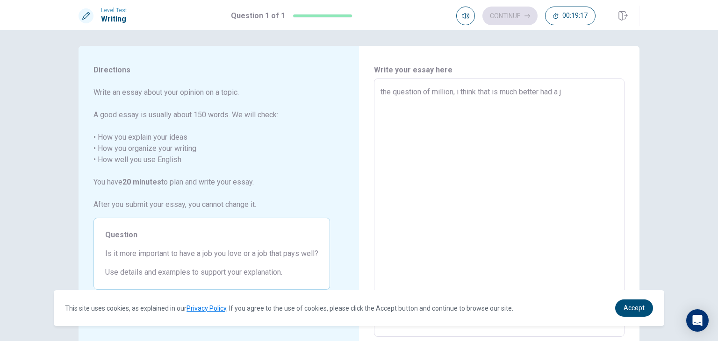
type textarea "the question of million, i think that is much better had a jo"
type textarea "x"
type textarea "the question of million, i think that is much better had a job"
type textarea "x"
type textarea "the question of million, i think that is much better had a job"
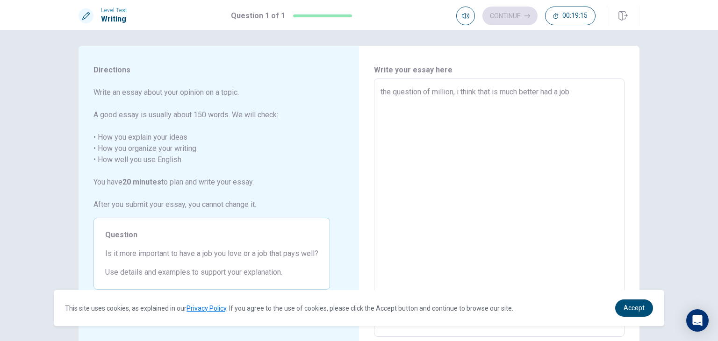
type textarea "x"
type textarea "the question of million, i think that is much better had a job t"
type textarea "x"
type textarea "the question of million, i think that is much better had a job th"
type textarea "x"
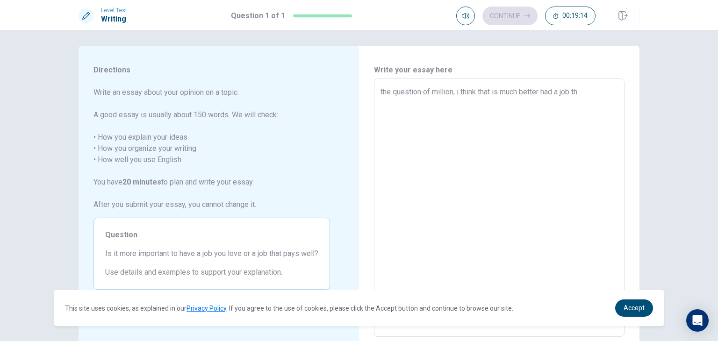
type textarea "the question of million, i think that is much better had a job tha"
type textarea "x"
type textarea "the question of million, i think that is much better had a job that"
type textarea "x"
type textarea "the question of million, i think that is much better had a job that"
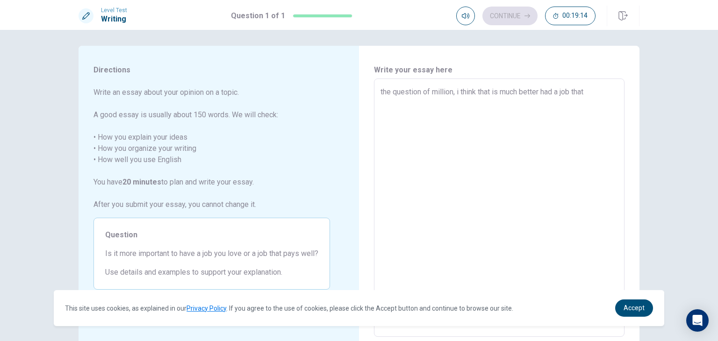
type textarea "x"
type textarea "the question of million, i think that is much better had a job that y"
type textarea "x"
type textarea "the question of million, i think that is much better had a job that yo"
type textarea "x"
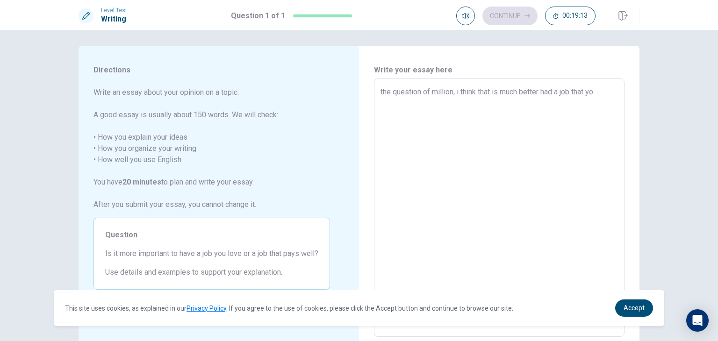
type textarea "the question of million, i think that is much better had a job that you"
type textarea "x"
type textarea "the question of million, i think that is much better had a job that you"
type textarea "x"
type textarea "the question of million, i think that is much better had a job that you l"
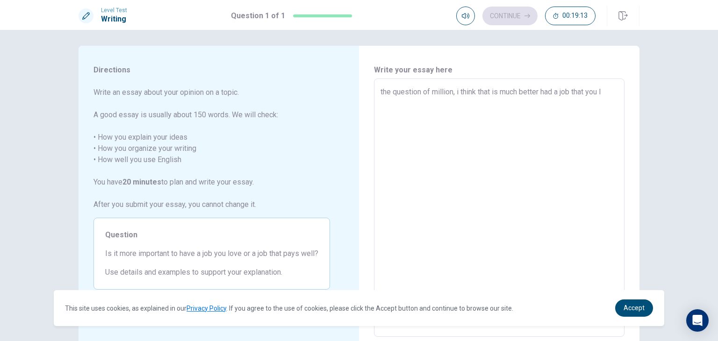
type textarea "x"
type textarea "the question of million, i think that is much better had a job that you lo"
type textarea "x"
type textarea "the question of million, i think that is much better had a job that you lov"
type textarea "x"
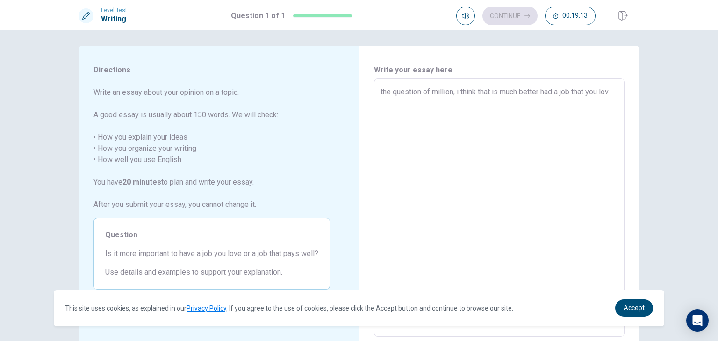
type textarea "the question of million, i think that is much better had a job that you love"
type textarea "x"
type textarea "the question of million, i think that is much better had a job that you love"
type textarea "x"
type textarea "the question of million, i think that is much better had a job that you love o"
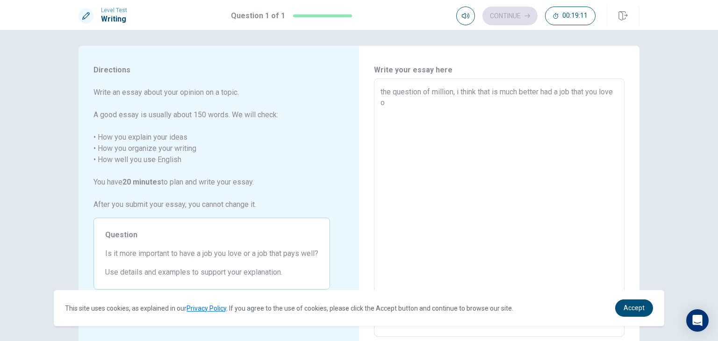
type textarea "x"
type textarea "the question of million, i think that is much better had a job that you love ov"
type textarea "x"
type textarea "the question of million, i think that is much better had a job that you love [P…"
type textarea "x"
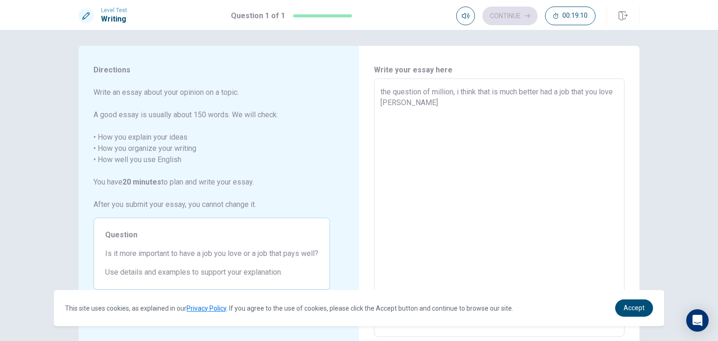
type textarea "the question of million, i think that is much better had a job that you love ov…"
type textarea "x"
type textarea "the question of million, i think that is much better had a job that you love ov…"
type textarea "x"
type textarea "the question of million, i think that is much better had a job that you love ov…"
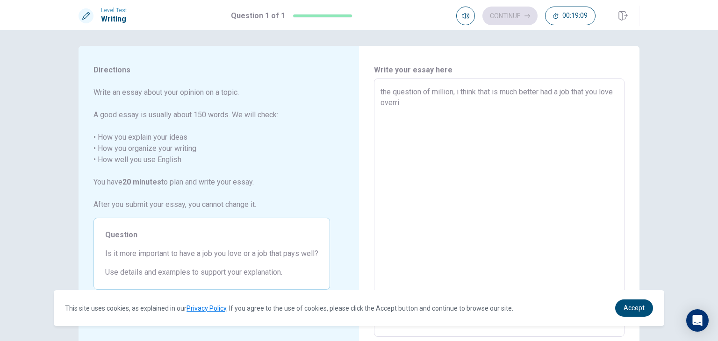
type textarea "x"
type textarea "the question of million, i think that is much better had a job that you love ov…"
type textarea "x"
type textarea "the question of million, i think that is much better had a job that you love ov…"
type textarea "x"
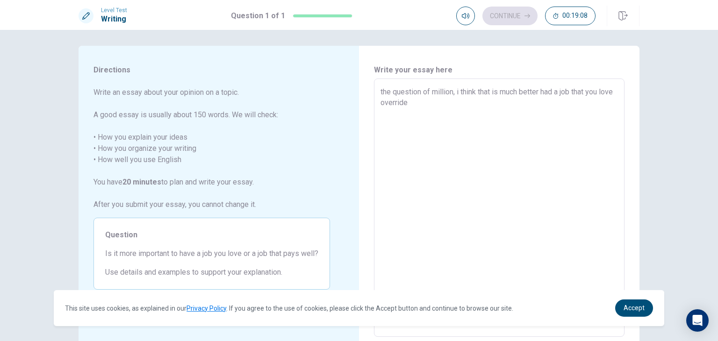
type textarea "the question of million, i think that is much better had a job that you love ov…"
type textarea "x"
type textarea "the question of million, i think that is much better had a job that you love ov…"
type textarea "x"
type textarea "the question of million, i think that is much better had a job that you love ov…"
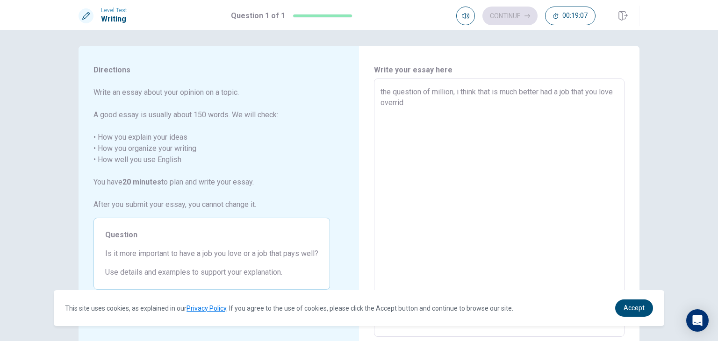
type textarea "x"
type textarea "the question of million, i think that is much better had a job that you love ov…"
type textarea "x"
type textarea "the question of million, i think that is much better had a job that you love ov…"
type textarea "x"
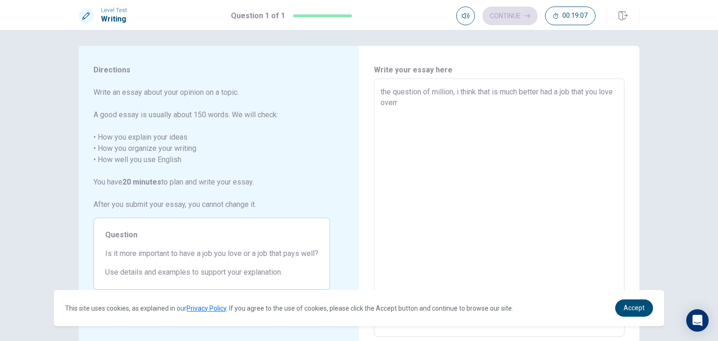
type textarea "the question of million, i think that is much better had a job that you love ov…"
type textarea "x"
type textarea "the question of million, i think that is much better had a job that you love ov…"
type textarea "x"
type textarea "the question of million, i think that is much better had a job that you love ov…"
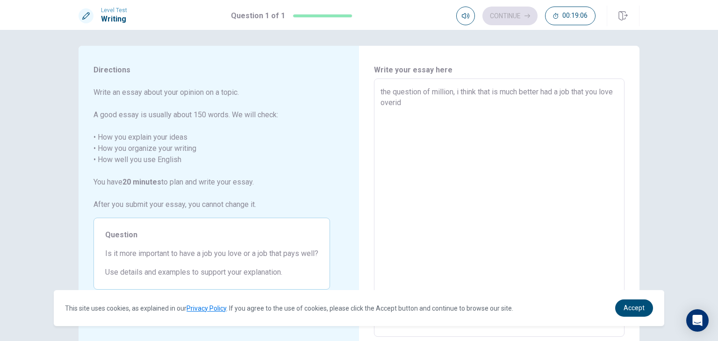
type textarea "x"
type textarea "the question of million, i think that is much better had a job that you love ov…"
type textarea "x"
type textarea "the question of million, i think that is much better had a job that you love ov…"
type textarea "x"
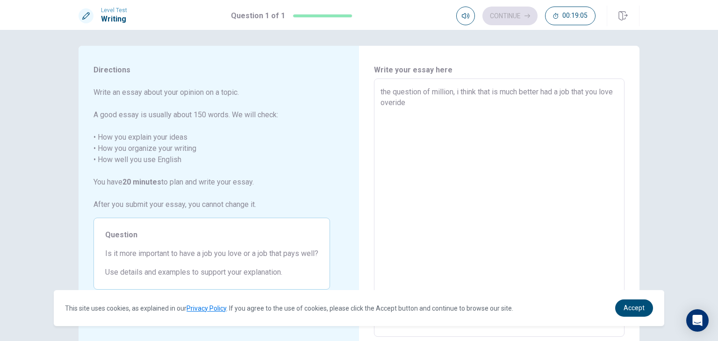
type textarea "the question of million, i think that is much better had a job that you love ov…"
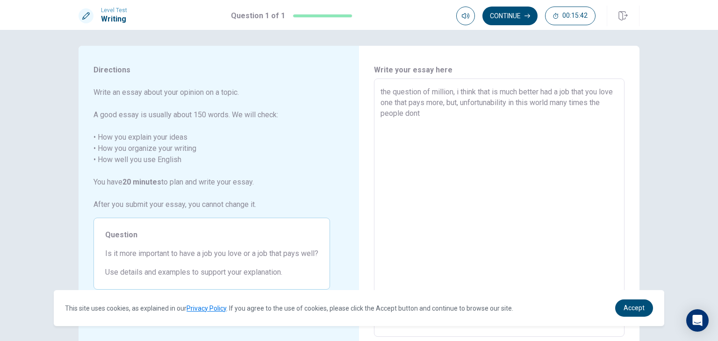
click at [392, 114] on textarea "the question of million, i think that is much better had a job that you love on…" at bounding box center [498, 207] width 237 height 243
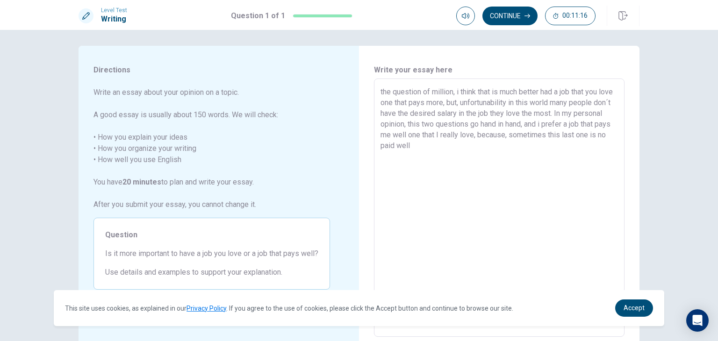
click at [574, 126] on textarea "the question of million, i think that is much better had a job that you love on…" at bounding box center [498, 207] width 237 height 243
click at [450, 133] on textarea "the question of million, i think that is much better had a job that you love on…" at bounding box center [498, 207] width 237 height 243
click at [497, 132] on textarea "the question of million, i think that is much better had a job that you love on…" at bounding box center [498, 207] width 237 height 243
click at [597, 134] on textarea "the question of million, i think that is much better had a job that you love on…" at bounding box center [498, 207] width 237 height 243
click at [604, 137] on textarea "the question of million, i think that is much better had a job that you love on…" at bounding box center [498, 207] width 237 height 243
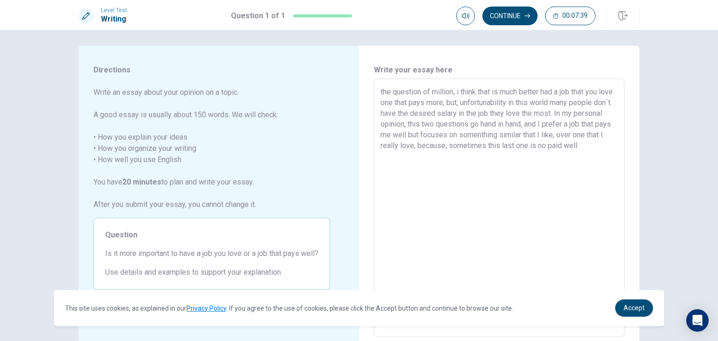
drag, startPoint x: 597, startPoint y: 135, endPoint x: 586, endPoint y: 136, distance: 11.2
click at [586, 136] on textarea "the question of million, i think that is much better had a job that you love on…" at bounding box center [498, 207] width 237 height 243
click at [460, 146] on textarea "the question of million, i think that is much better had a job that you love on…" at bounding box center [498, 207] width 237 height 243
click at [511, 146] on textarea "the question of million, i think that is much better had a job that you love on…" at bounding box center [498, 207] width 237 height 243
click at [563, 147] on textarea "the question of million, i think that is much better had a job that you love on…" at bounding box center [498, 207] width 237 height 243
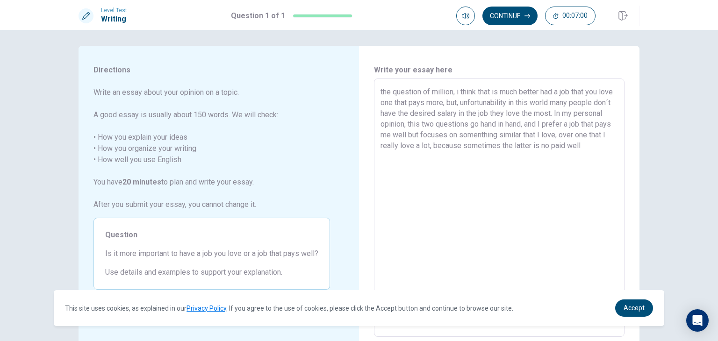
click at [415, 153] on textarea "the question of million, i think that is much better had a job that you love on…" at bounding box center [498, 207] width 237 height 243
drag, startPoint x: 598, startPoint y: 148, endPoint x: 579, endPoint y: 148, distance: 18.2
click at [579, 148] on textarea "the question of million, i think that is much better had a job that you love on…" at bounding box center [498, 207] width 237 height 243
click at [393, 154] on textarea "the question of million, i think that is much better had a job that you love on…" at bounding box center [498, 207] width 237 height 243
click at [405, 153] on textarea "the question of million, i think that is much better had a job that you love on…" at bounding box center [498, 207] width 237 height 243
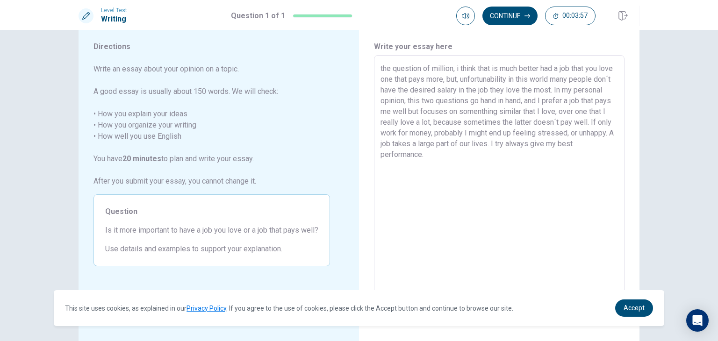
scroll to position [0, 0]
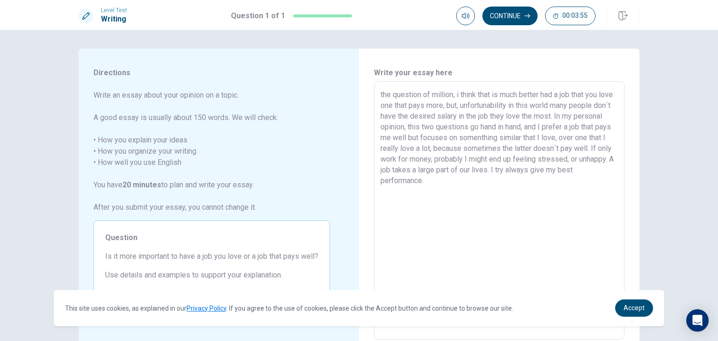
click at [382, 92] on textarea "the question of million, i think that is much better had a job that you love on…" at bounding box center [498, 210] width 237 height 243
click at [458, 96] on textarea "The question of million, i think that is much better had a job that you love on…" at bounding box center [498, 210] width 237 height 243
click at [478, 148] on textarea "The question of million, I think that is much better had a job that you love on…" at bounding box center [498, 210] width 237 height 243
click at [482, 178] on textarea "The question of million, I think that is much better had a job that you love on…" at bounding box center [498, 210] width 237 height 243
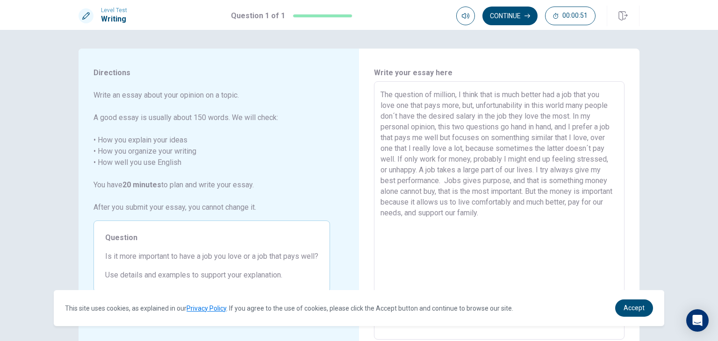
click at [478, 149] on textarea "The question of million, I think that is much better had a job that you love on…" at bounding box center [498, 210] width 237 height 243
click at [469, 180] on textarea "The question of million, I think that is much better had a job that you love on…" at bounding box center [498, 210] width 237 height 243
drag, startPoint x: 568, startPoint y: 169, endPoint x: 468, endPoint y: 180, distance: 100.2
click at [468, 180] on textarea "The question of million, I think that is much better had a job that you love on…" at bounding box center [498, 210] width 237 height 243
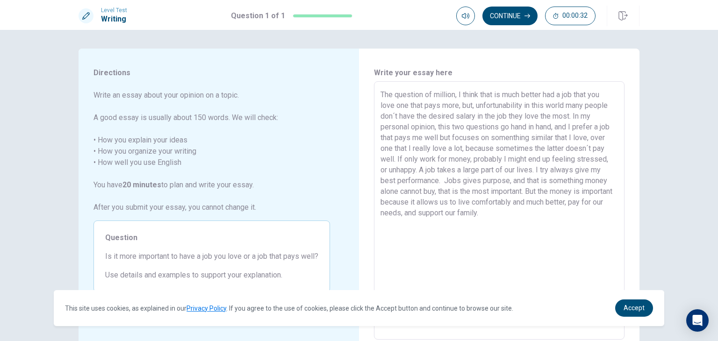
click at [522, 208] on textarea "The question of million, I think that is much better had a job that you love on…" at bounding box center [498, 210] width 237 height 243
click at [469, 179] on textarea "The question of million, I think that is much better had a job that you love on…" at bounding box center [498, 210] width 237 height 243
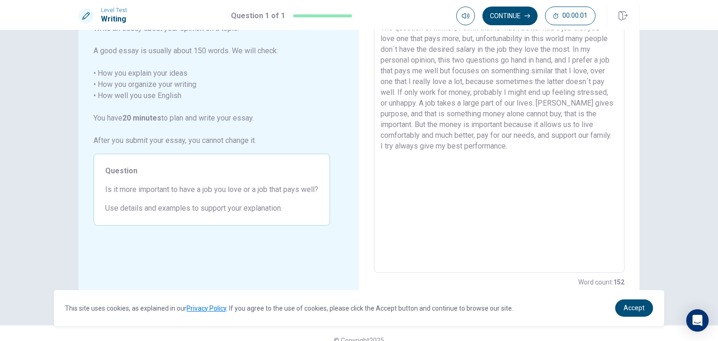
scroll to position [67, 0]
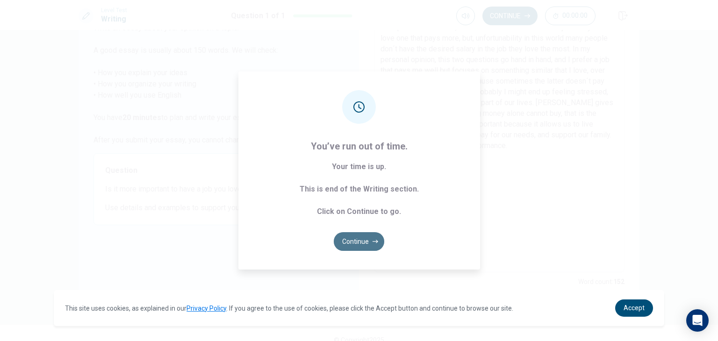
click at [357, 234] on button "Continue" at bounding box center [359, 241] width 50 height 19
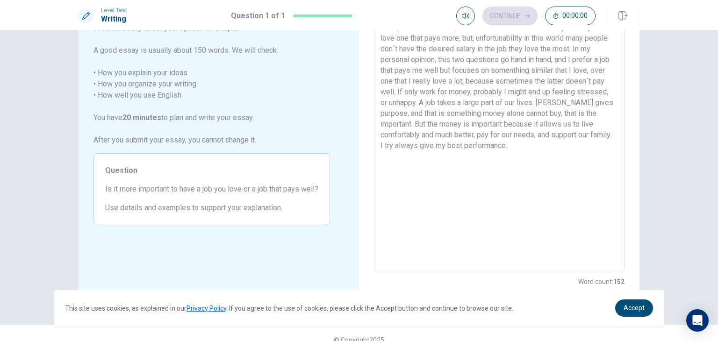
scroll to position [0, 0]
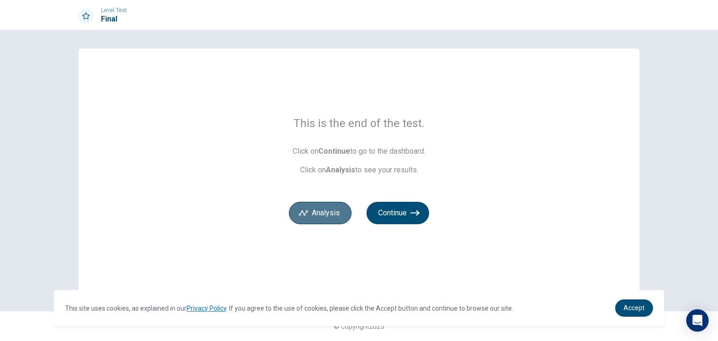
click at [328, 209] on button "Analysis" at bounding box center [320, 213] width 63 height 22
